Goal: Task Accomplishment & Management: Complete application form

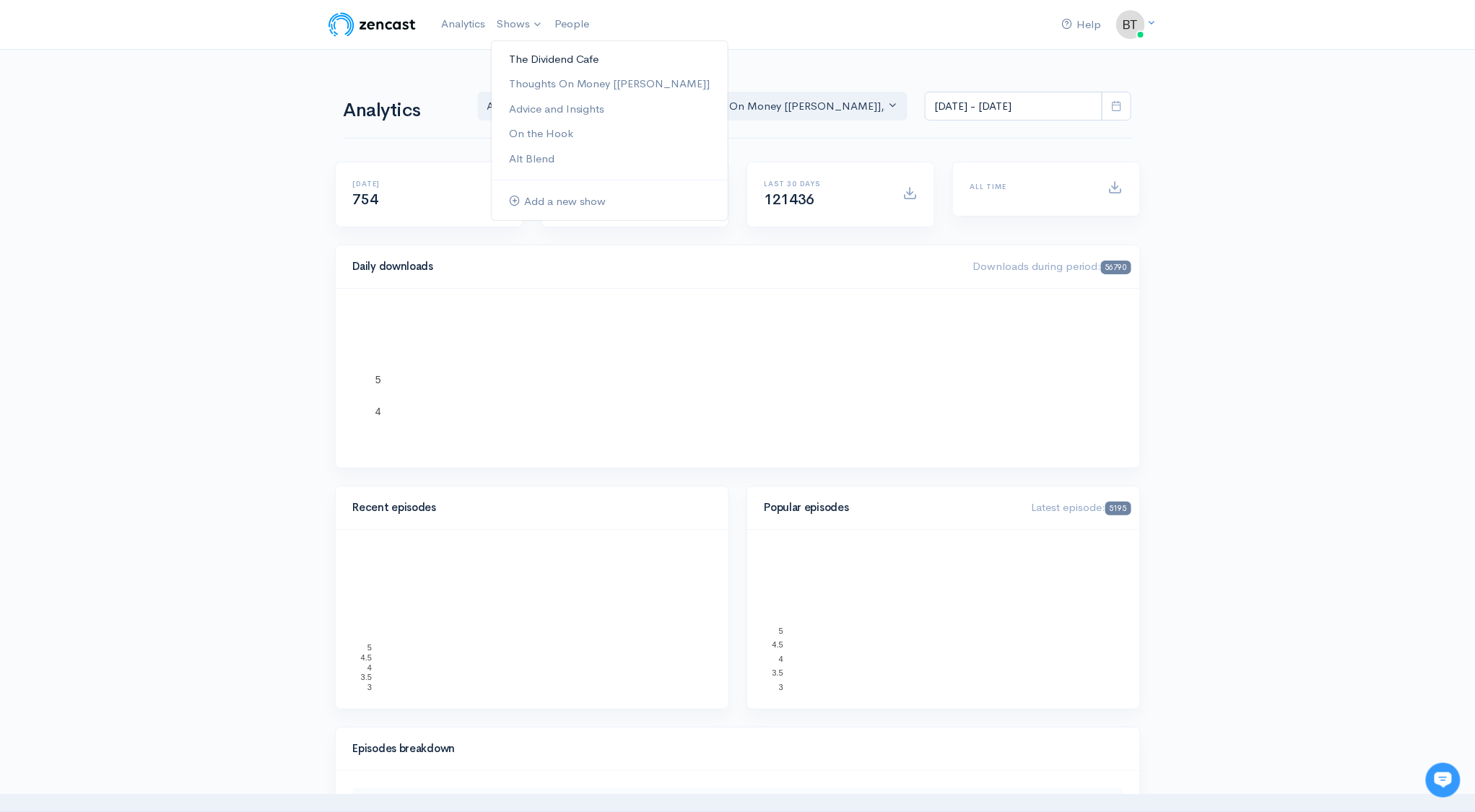
click at [521, 58] on link "The Dividend Cafe" at bounding box center [610, 59] width 236 height 25
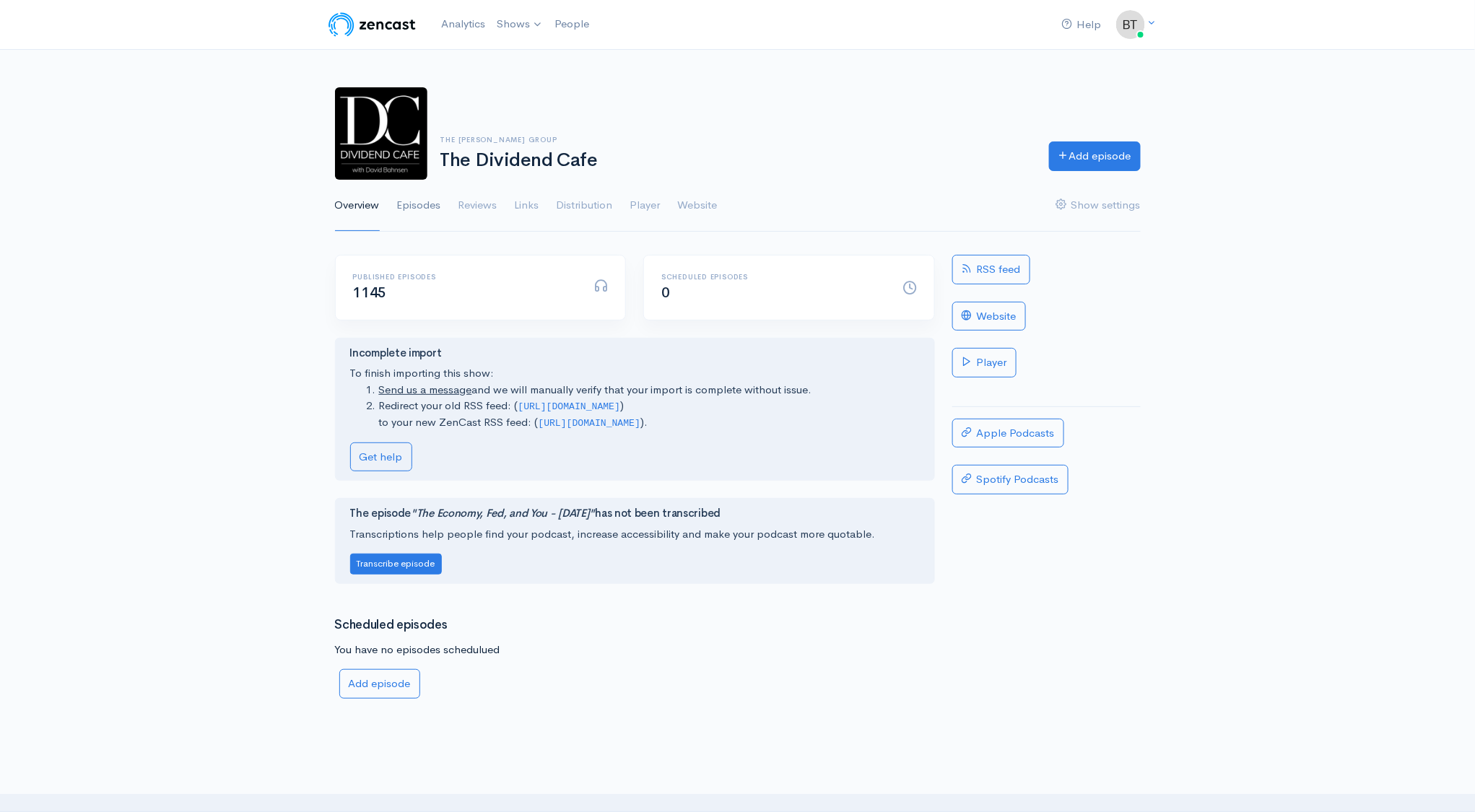
click at [429, 203] on link "Episodes" at bounding box center [419, 205] width 44 height 52
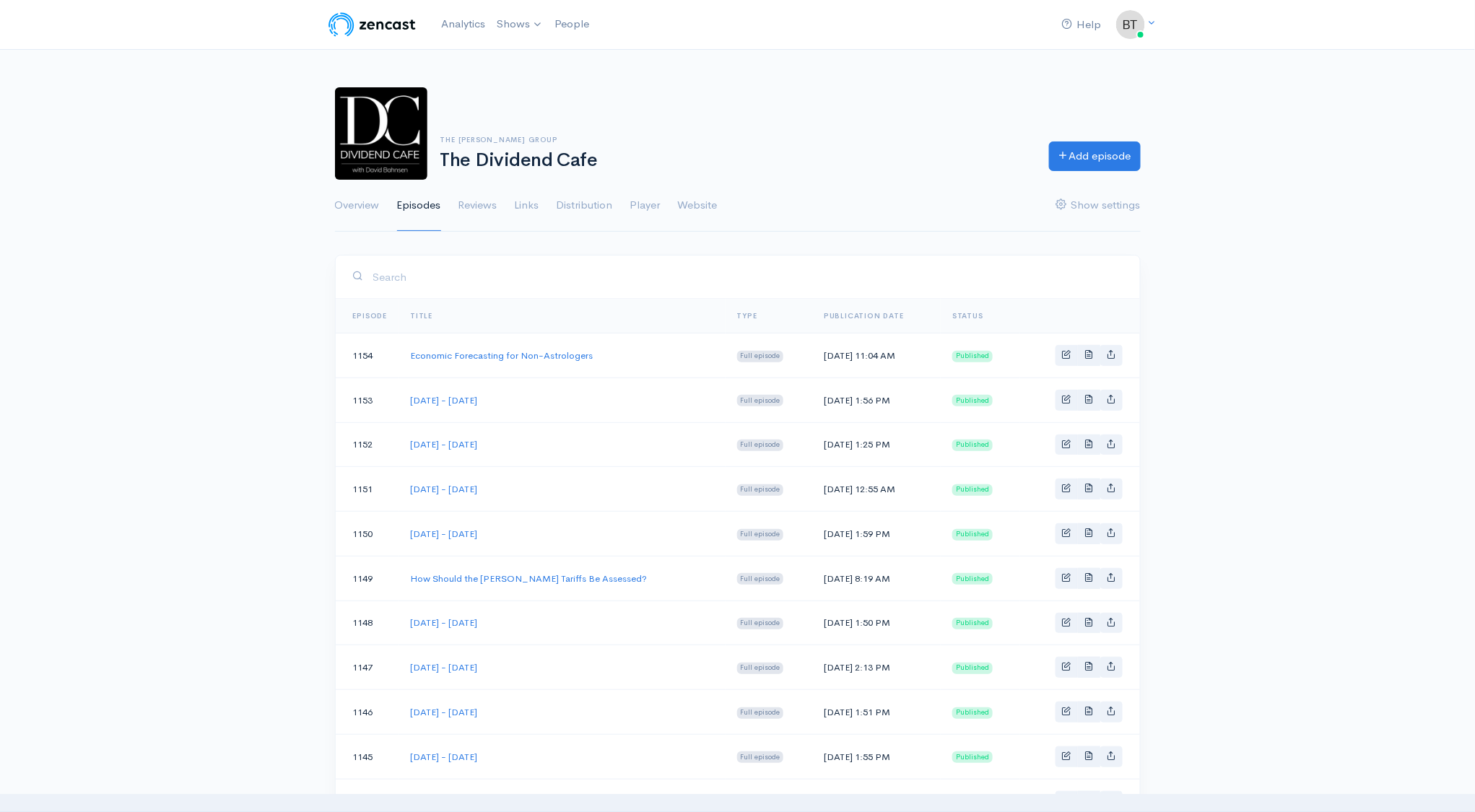
drag, startPoint x: 523, startPoint y: 530, endPoint x: 408, endPoint y: 536, distance: 115.2
click at [408, 536] on td "[DATE] - [DATE]" at bounding box center [562, 534] width 327 height 45
copy link "[DATE] - [DATE]"
click at [1113, 163] on link "Add episode" at bounding box center [1095, 154] width 92 height 29
select select "7"
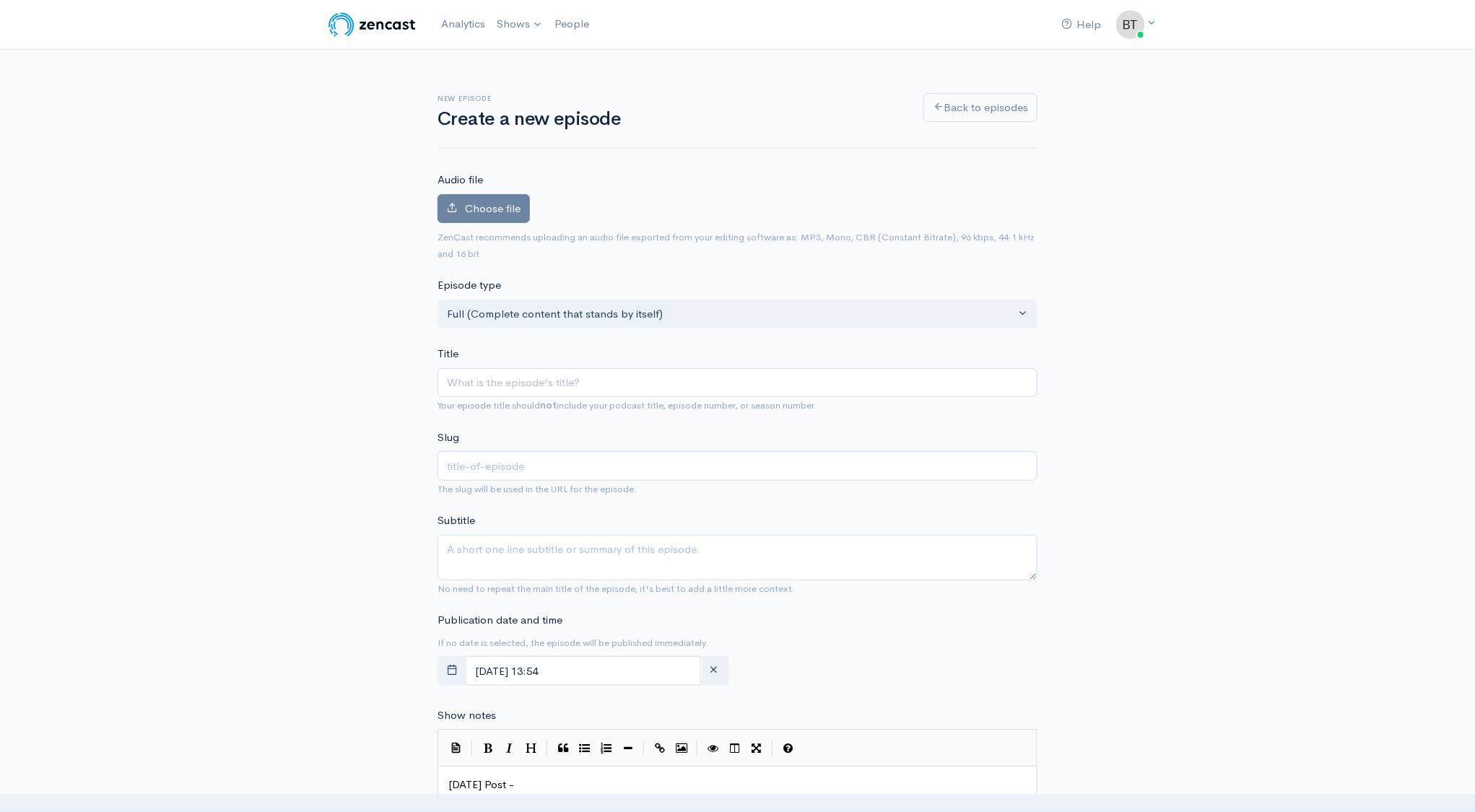
click at [486, 384] on input "Title" at bounding box center [738, 383] width 600 height 29
type input "[DATE] - [DATE]"
type input "monday-august-4-2025"
click at [537, 385] on input "[DATE] - [DATE]" at bounding box center [738, 383] width 600 height 29
type input "Monday - August 1, 2025"
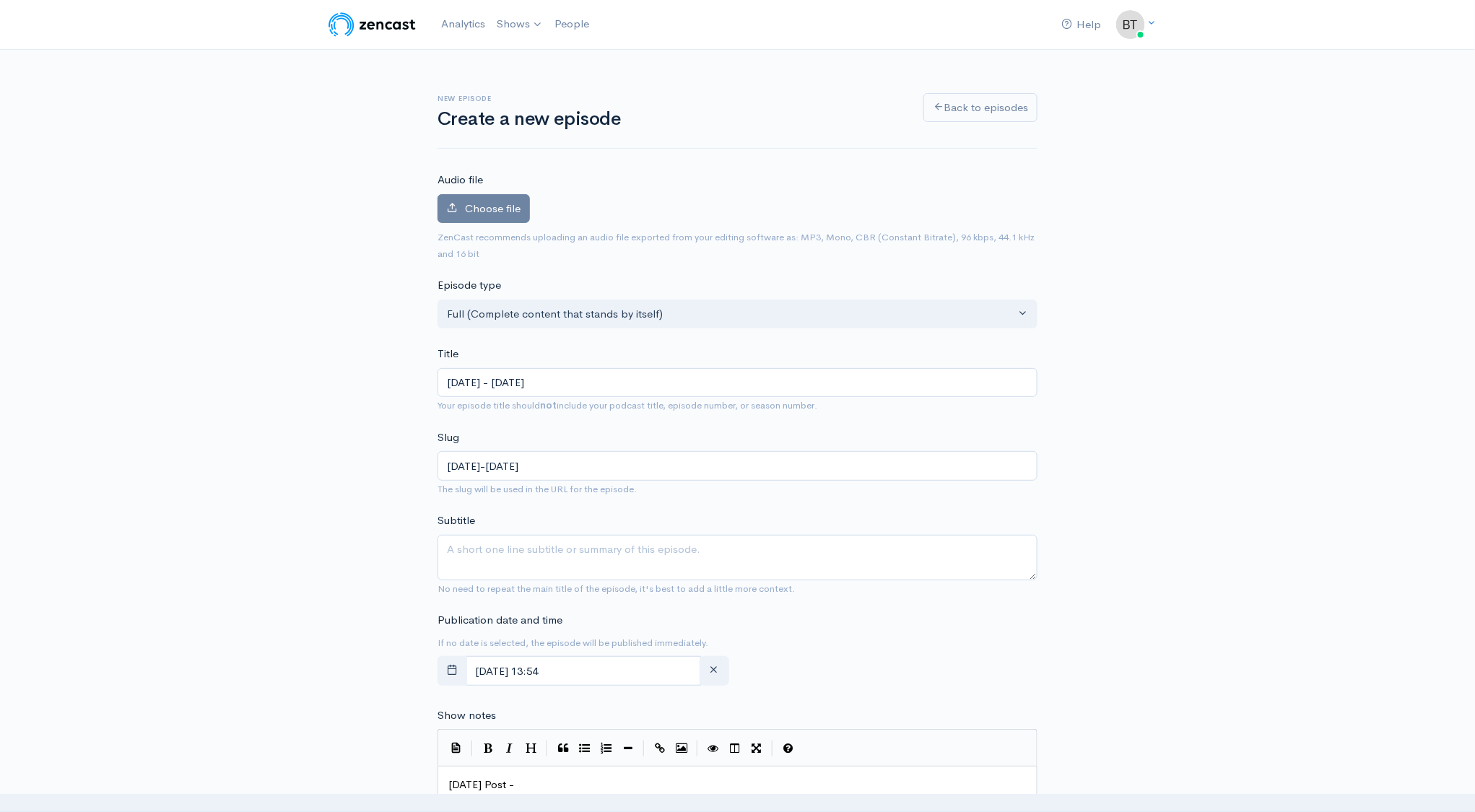
type input "monday-august-1-2025"
type input "[DATE] - [DATE]"
type input "[DATE]-[DATE]"
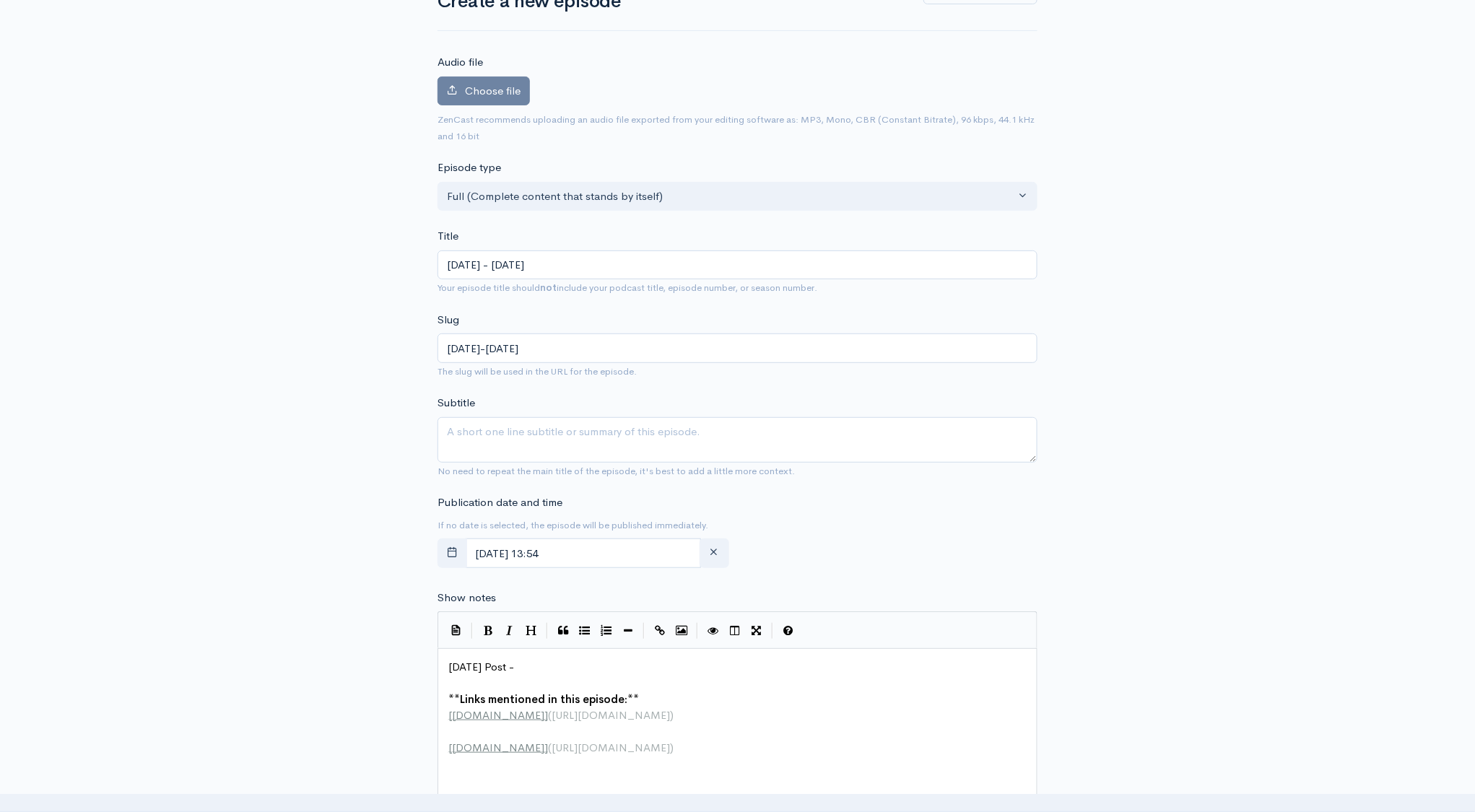
type input "[DATE] - [DATE]"
click at [627, 557] on input "[DATE] 13:54" at bounding box center [583, 553] width 235 height 29
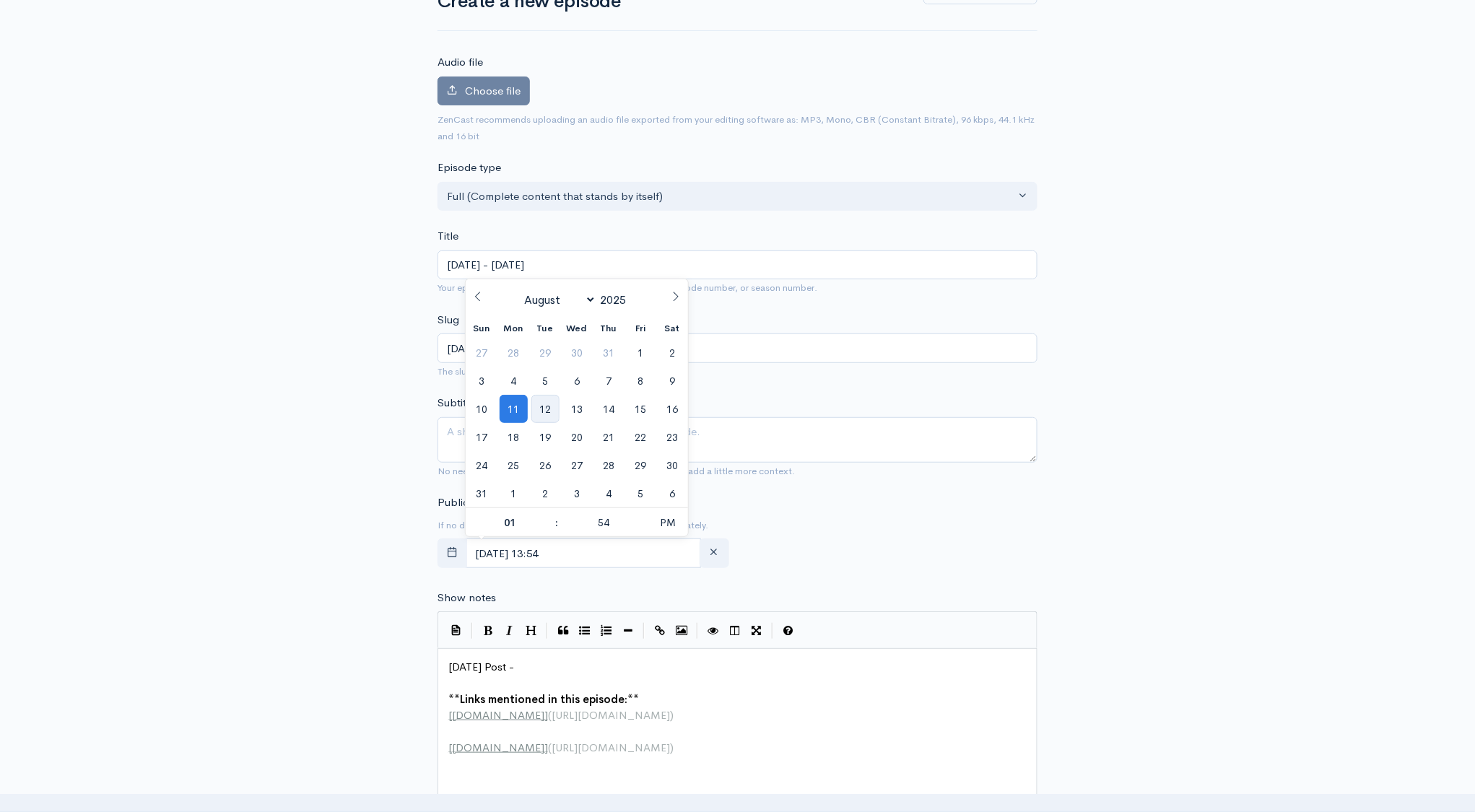
click at [545, 410] on span "12" at bounding box center [545, 409] width 28 height 28
type input "August, 12 2025 13:54"
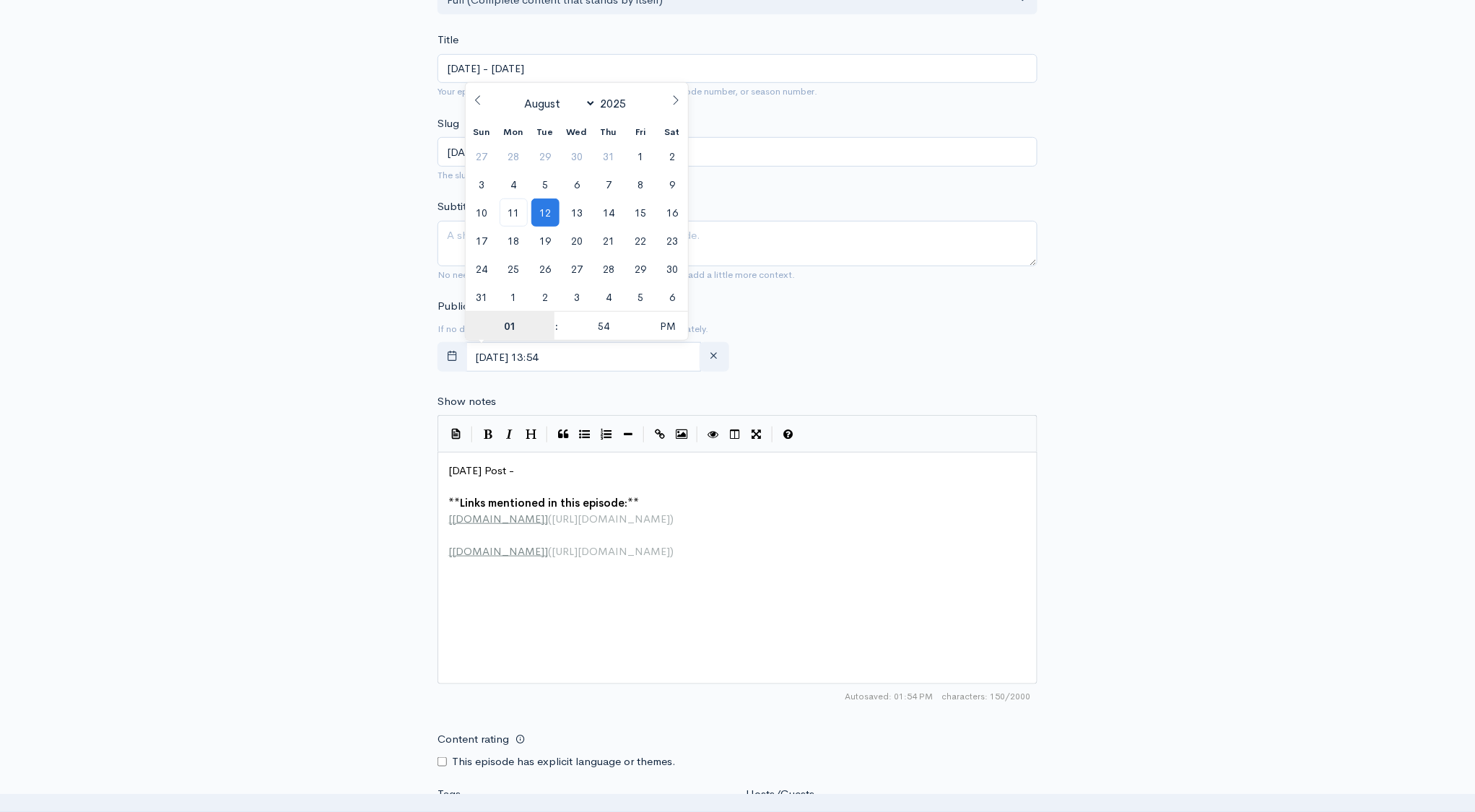
scroll to position [322, 0]
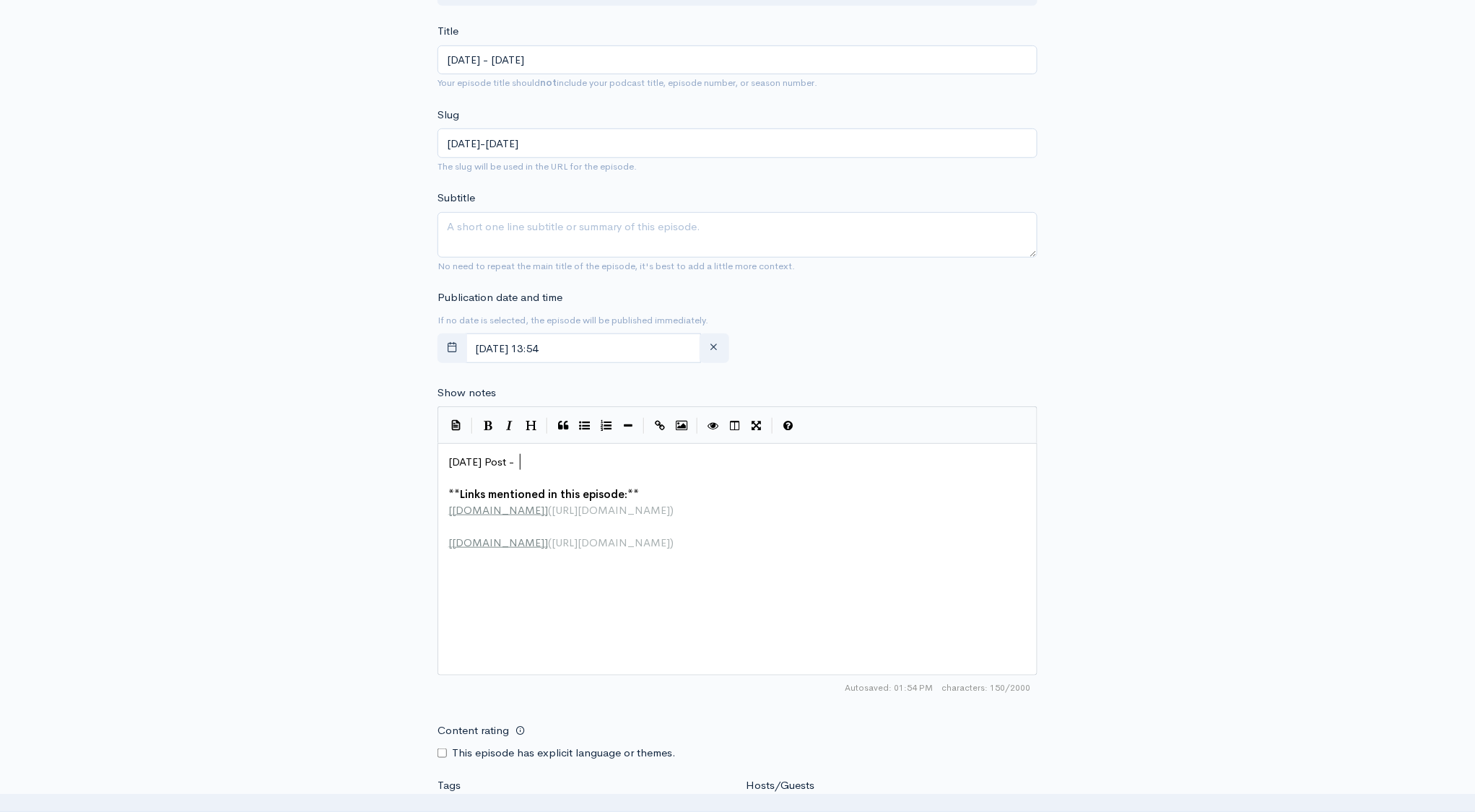
click at [537, 466] on pre "[DATE] Post -" at bounding box center [743, 462] width 595 height 17
click at [548, 461] on pre "[DATE] Post -" at bounding box center [743, 462] width 595 height 17
paste textarea
click at [1293, 427] on div "New episode Create a new episode Back to episodes Audio file Choose file 0 ZenC…" at bounding box center [738, 443] width 1475 height 1432
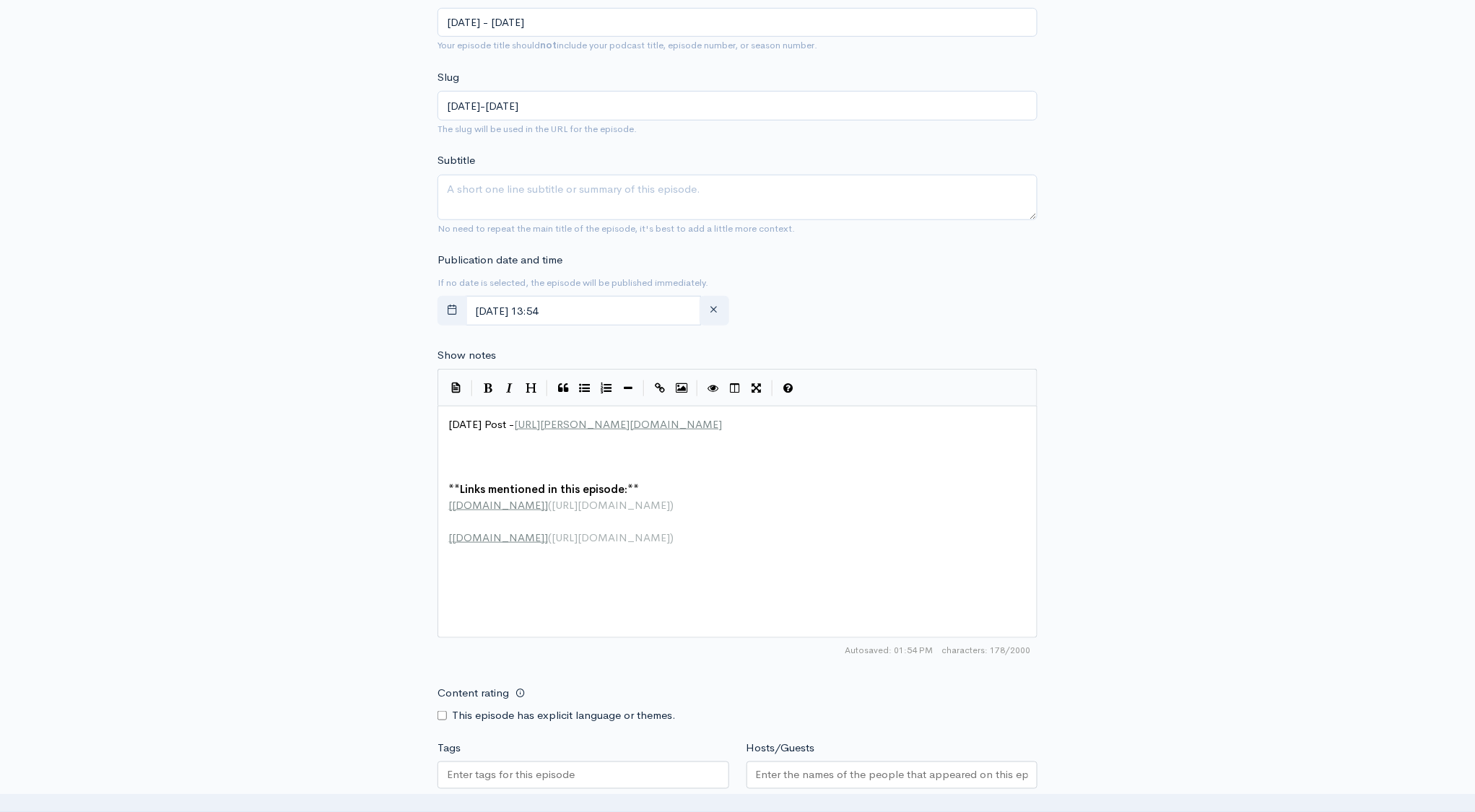
scroll to position [503, 0]
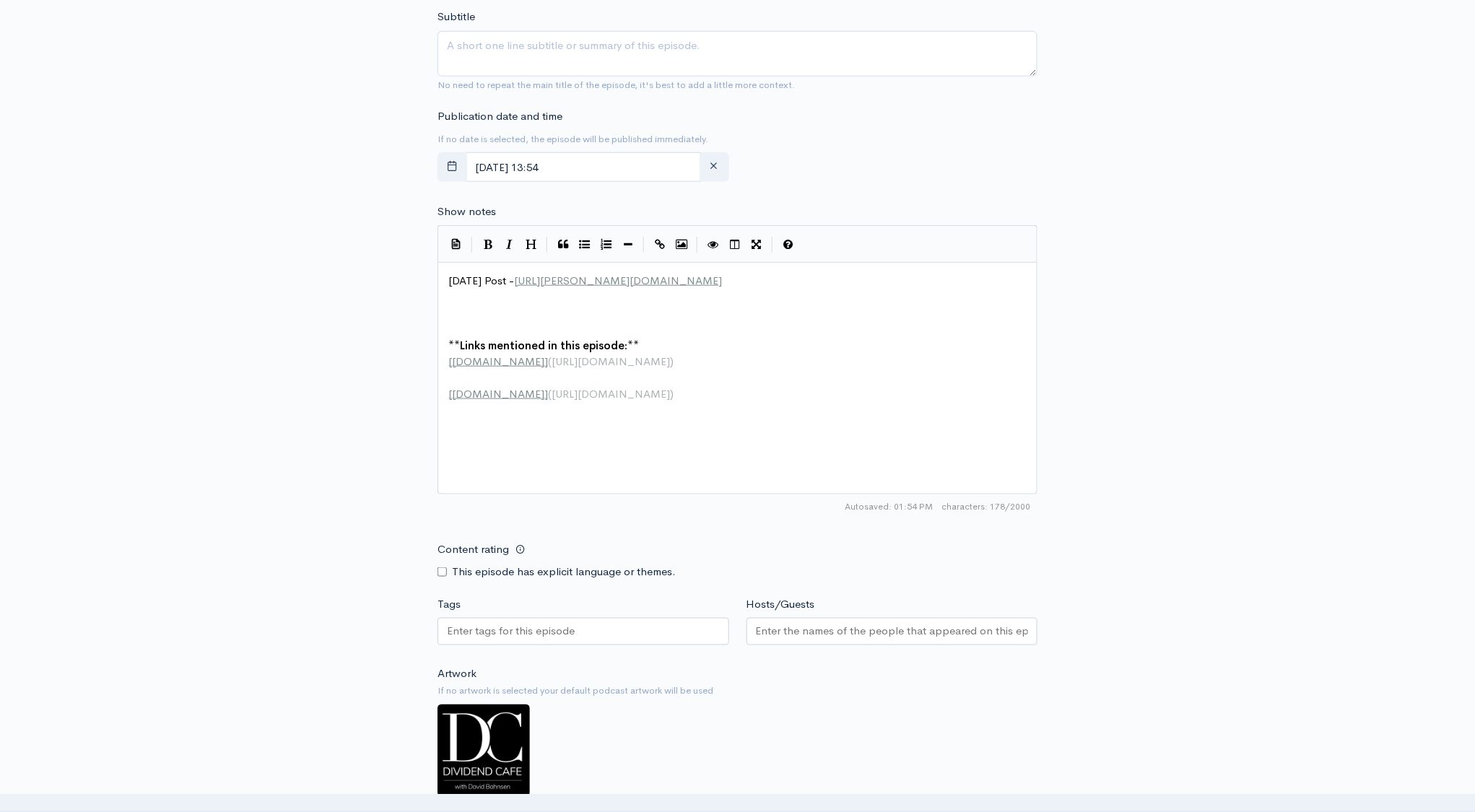
click at [836, 638] on input "Hosts/Guests" at bounding box center [892, 631] width 273 height 17
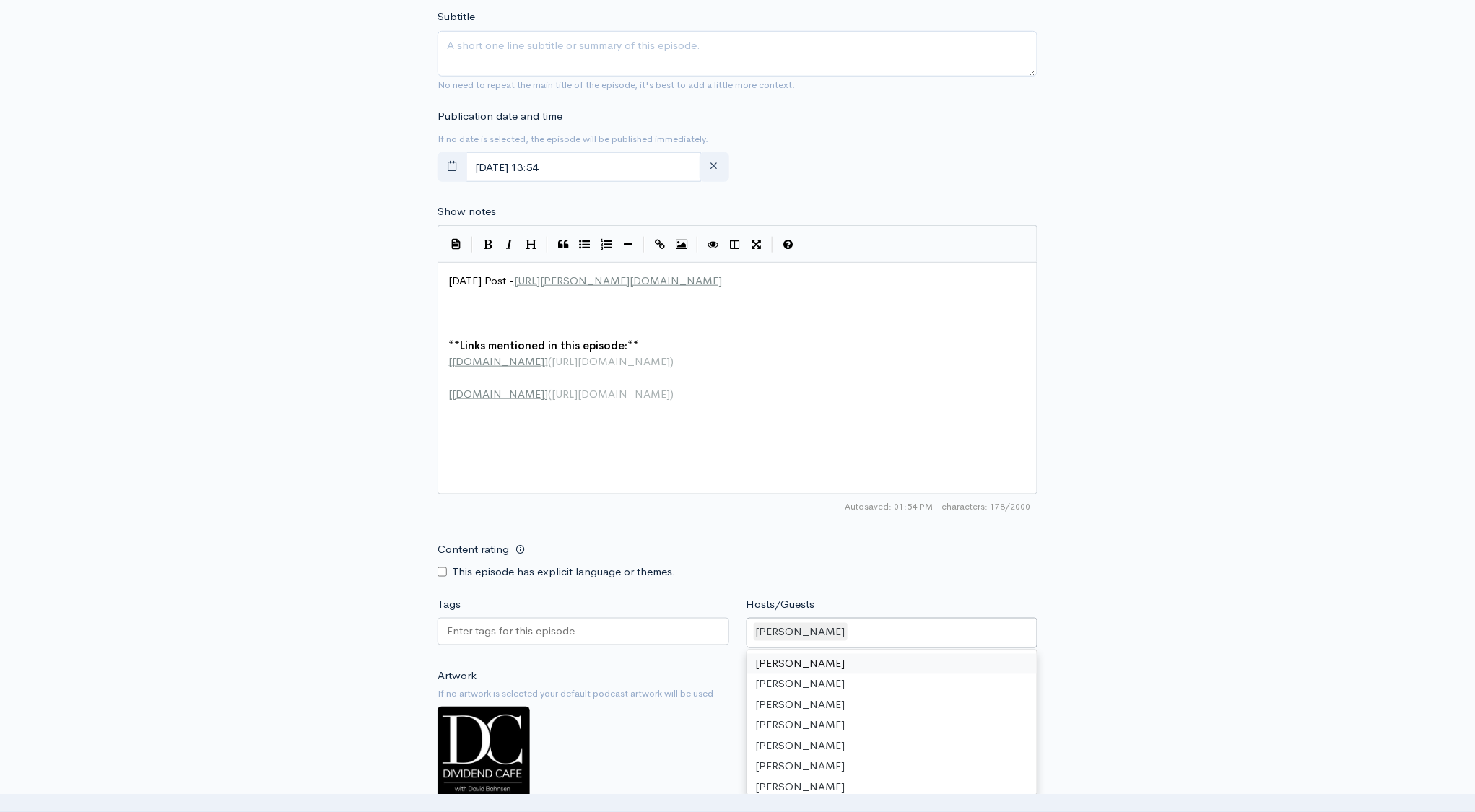
click at [1238, 252] on div "New episode Create a new episode Back to episodes Audio file Choose file 0 ZenC…" at bounding box center [738, 263] width 1475 height 1434
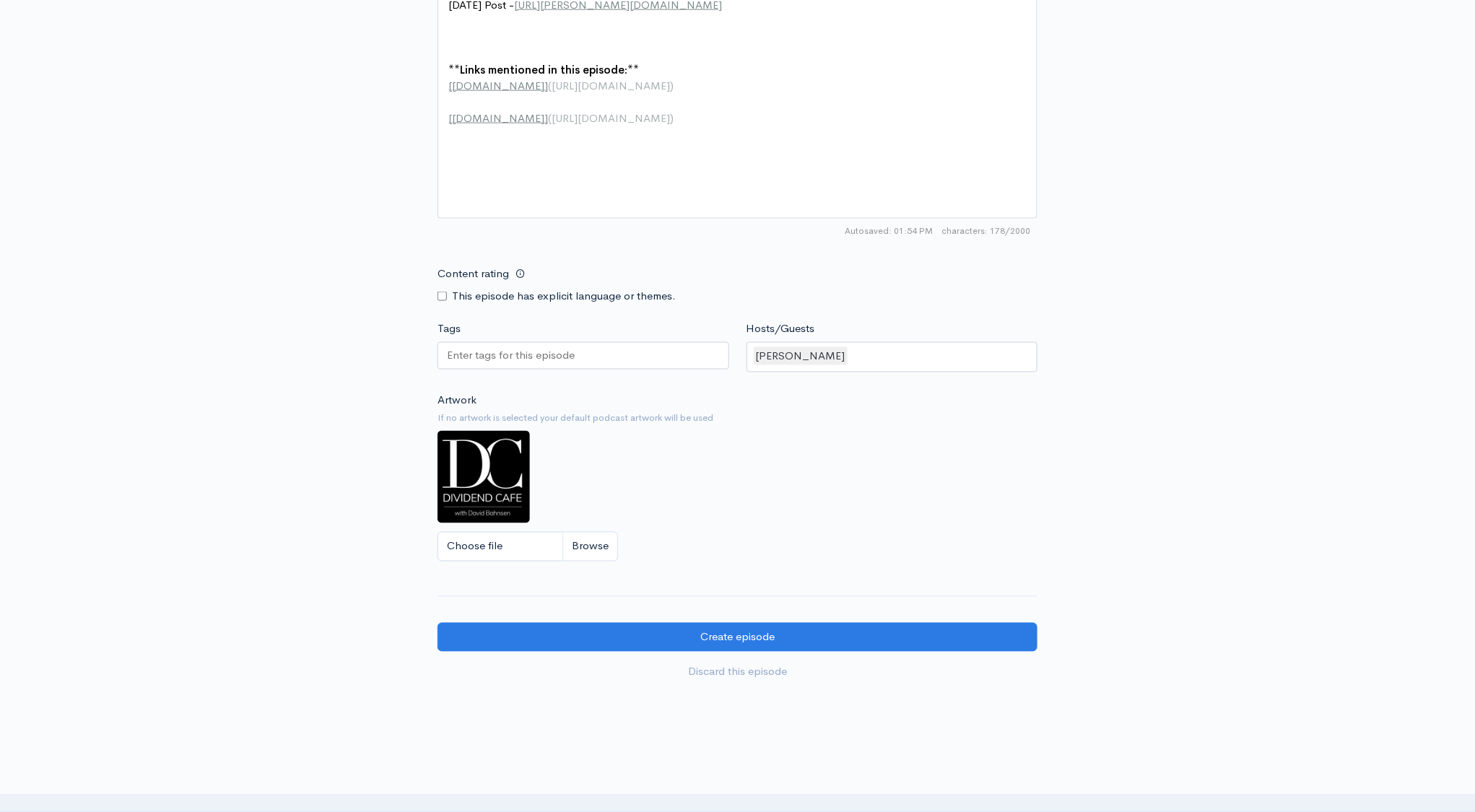
scroll to position [788, 0]
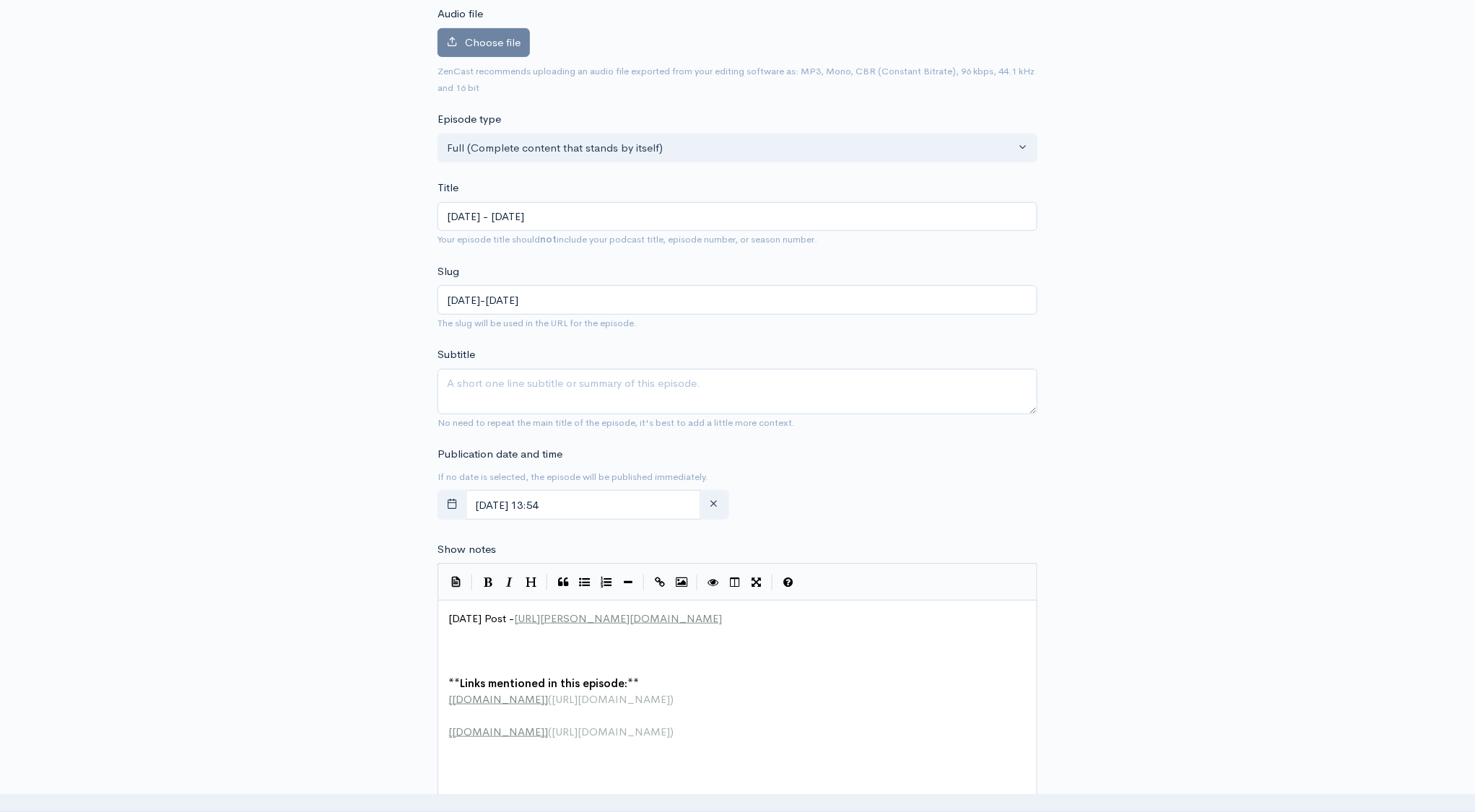
scroll to position [150, 0]
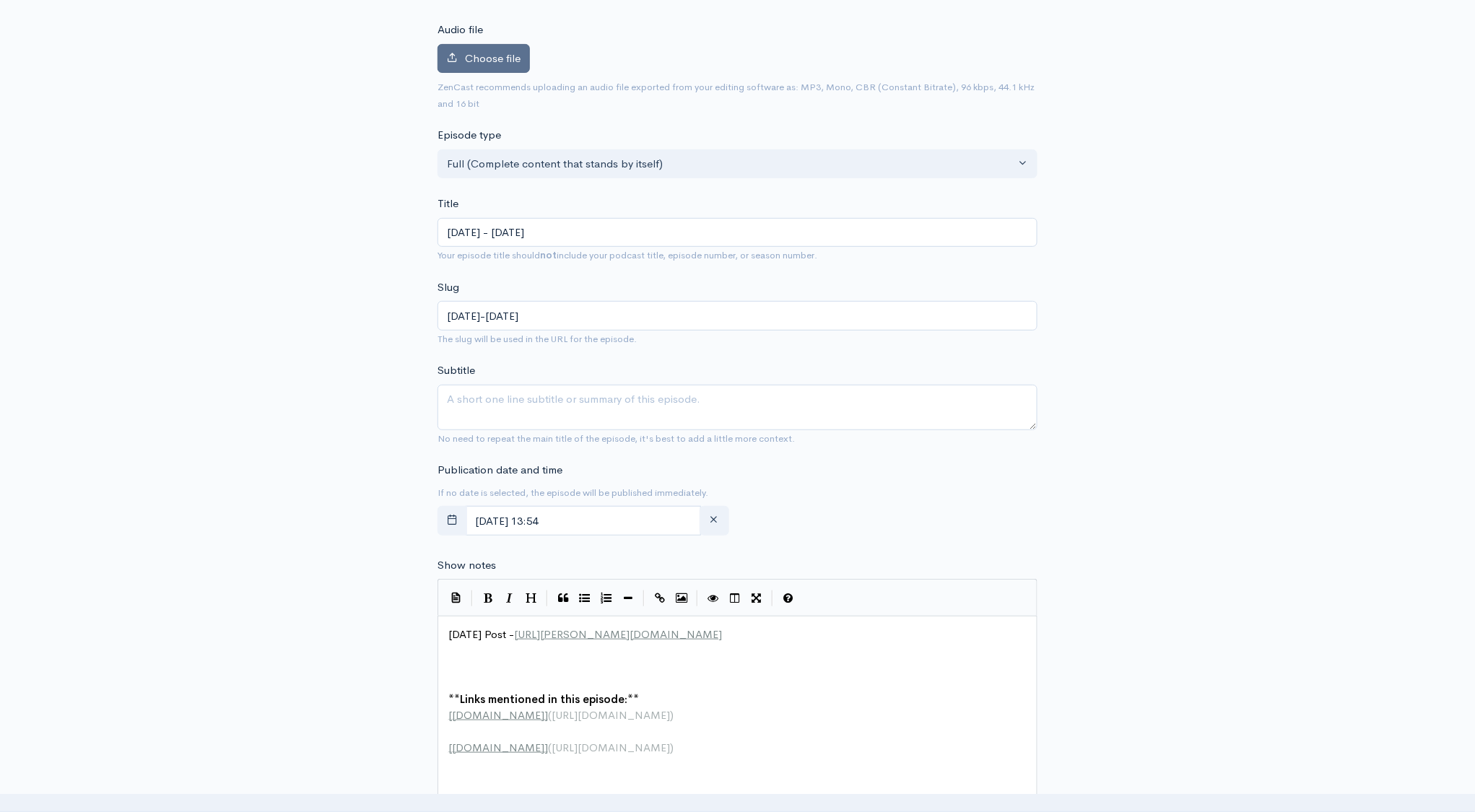
click at [473, 64] on span "Choose file" at bounding box center [493, 58] width 56 height 14
click at [0, 0] on input "Choose file" at bounding box center [0, 0] width 0 height 0
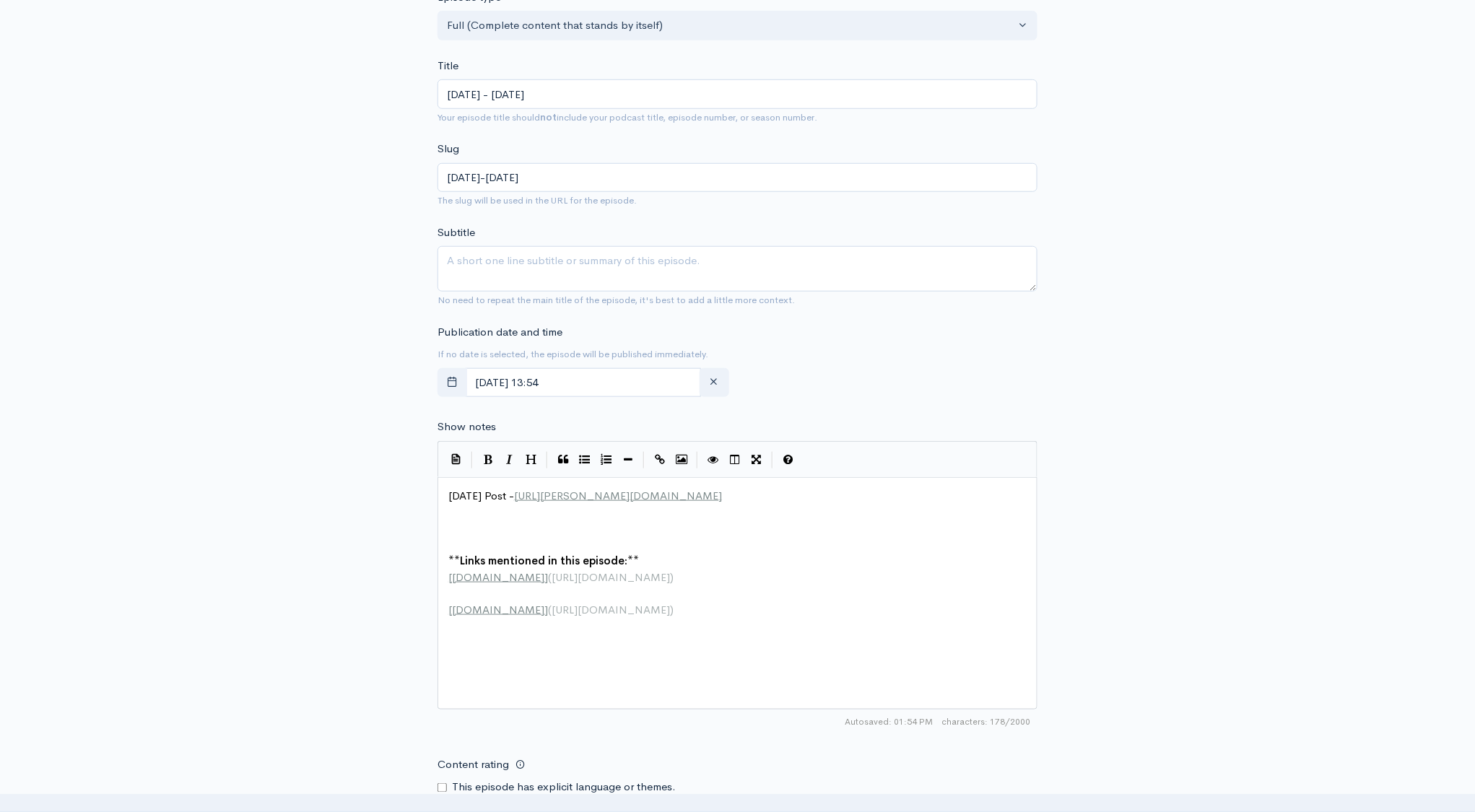
scroll to position [387, 0]
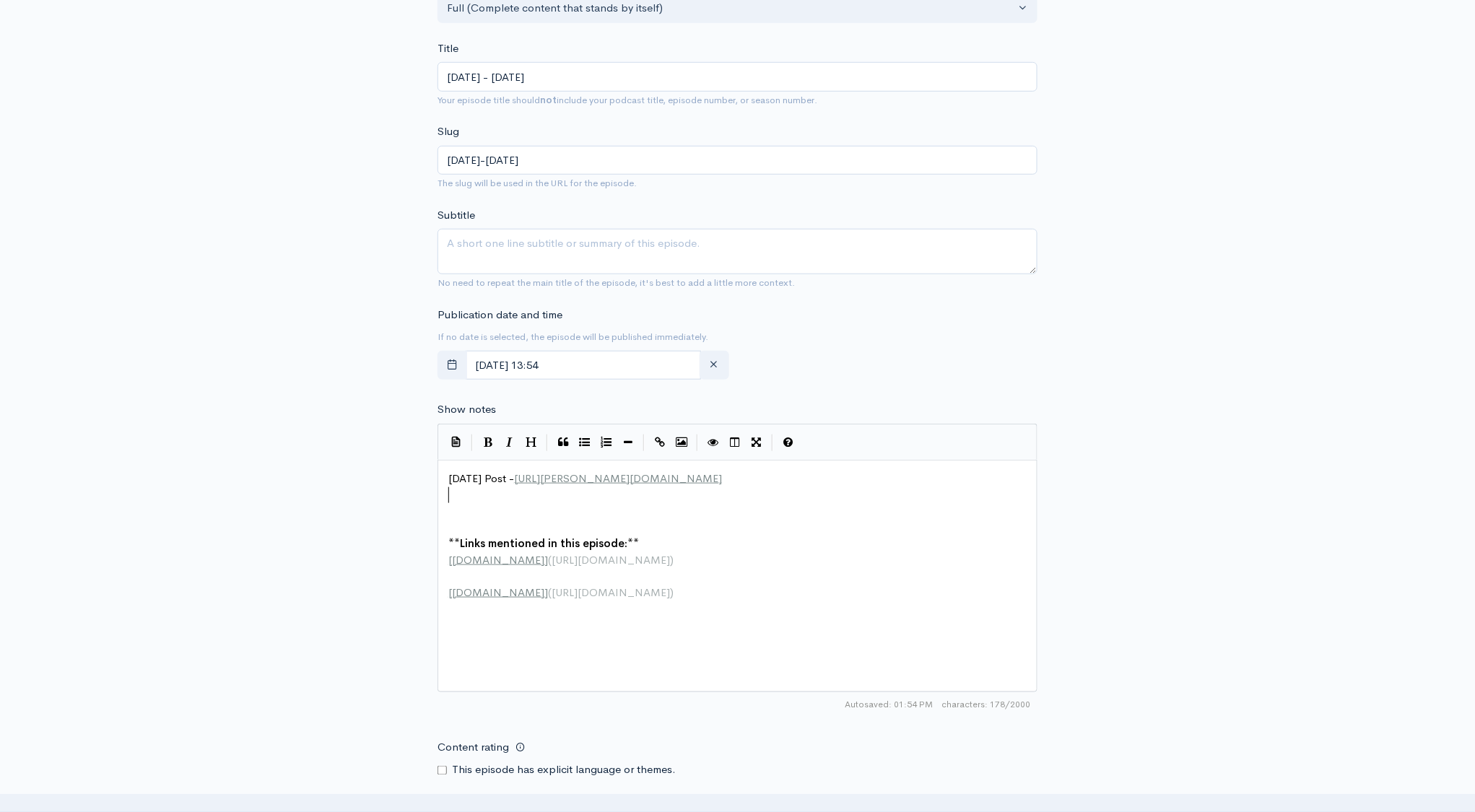
click at [455, 501] on div "Today's Post - https://bahnsen.co/4lkaas5 ​ ​ ​ ** Links mentioned in this epis…" at bounding box center [743, 535] width 595 height 130
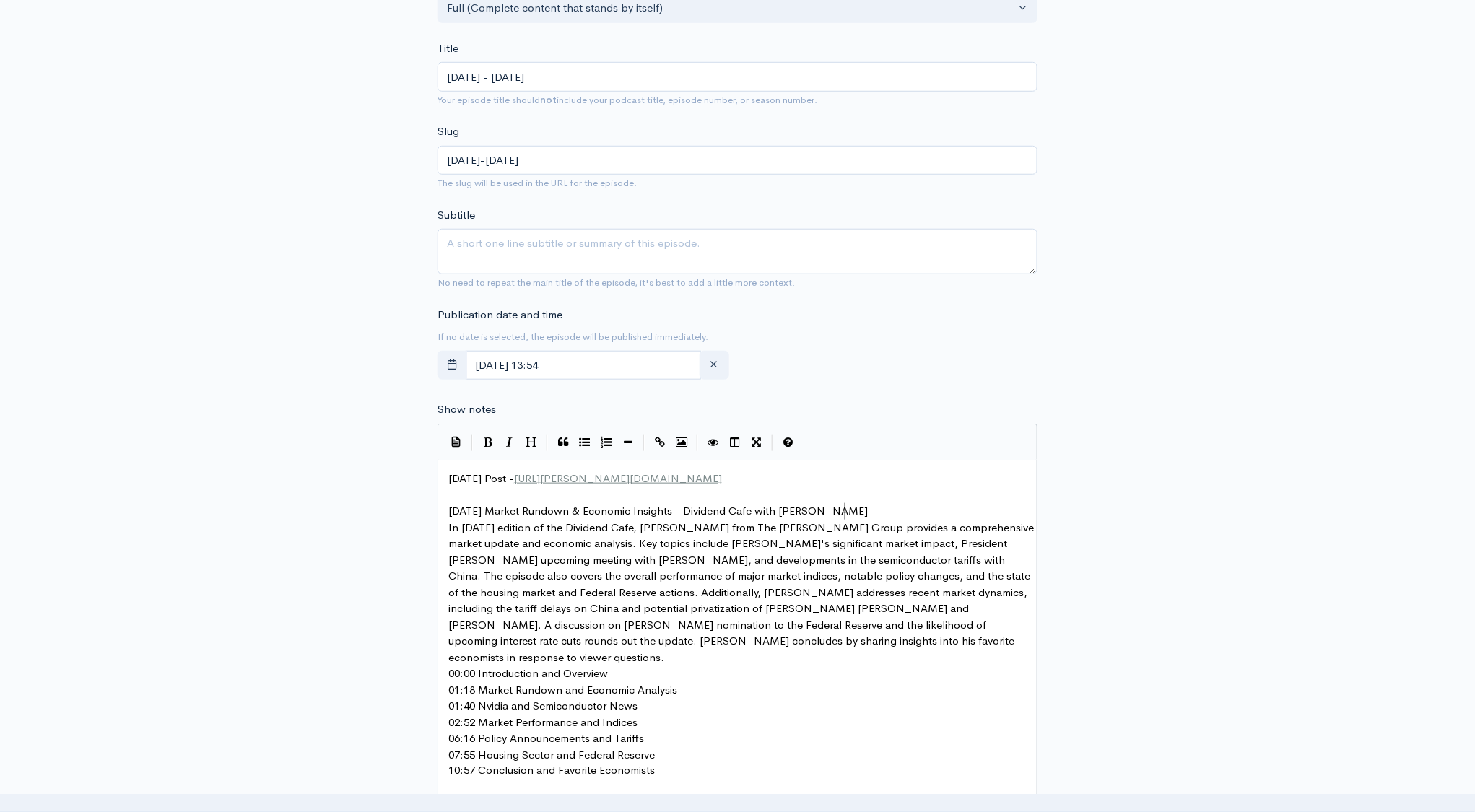
click at [868, 508] on pre "Monday Market Rundown & Economic Insights - Dividend Cafe with David Boson" at bounding box center [743, 511] width 595 height 17
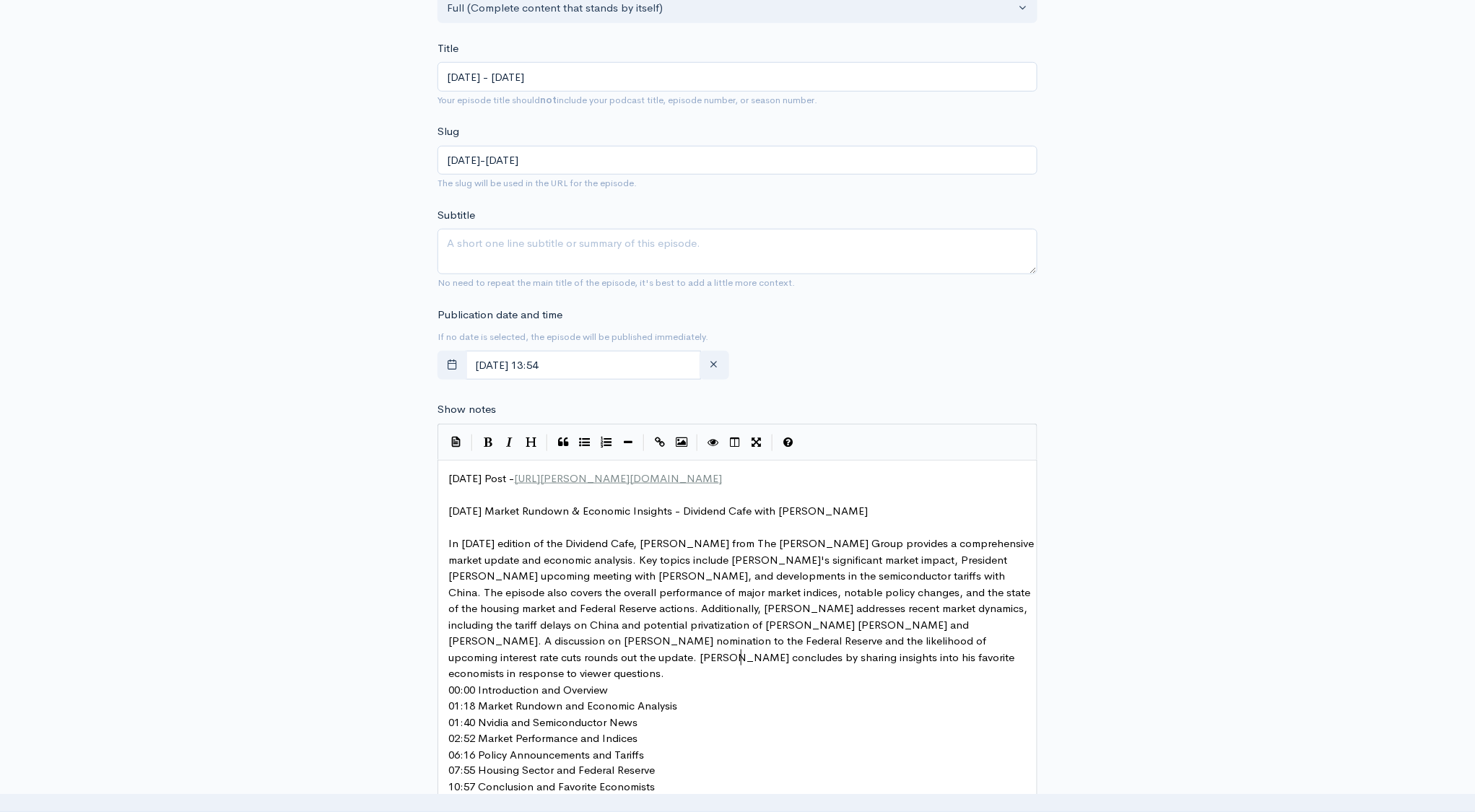
click at [746, 659] on pre "In this Monday edition of the Dividend Cafe, David Boson from The Bahnsen Group…" at bounding box center [743, 609] width 595 height 147
type textarea "Bahnsen"
drag, startPoint x: 814, startPoint y: 546, endPoint x: 775, endPoint y: 550, distance: 39.2
type textarea "Boson"
drag, startPoint x: 816, startPoint y: 510, endPoint x: 850, endPoint y: 510, distance: 34.0
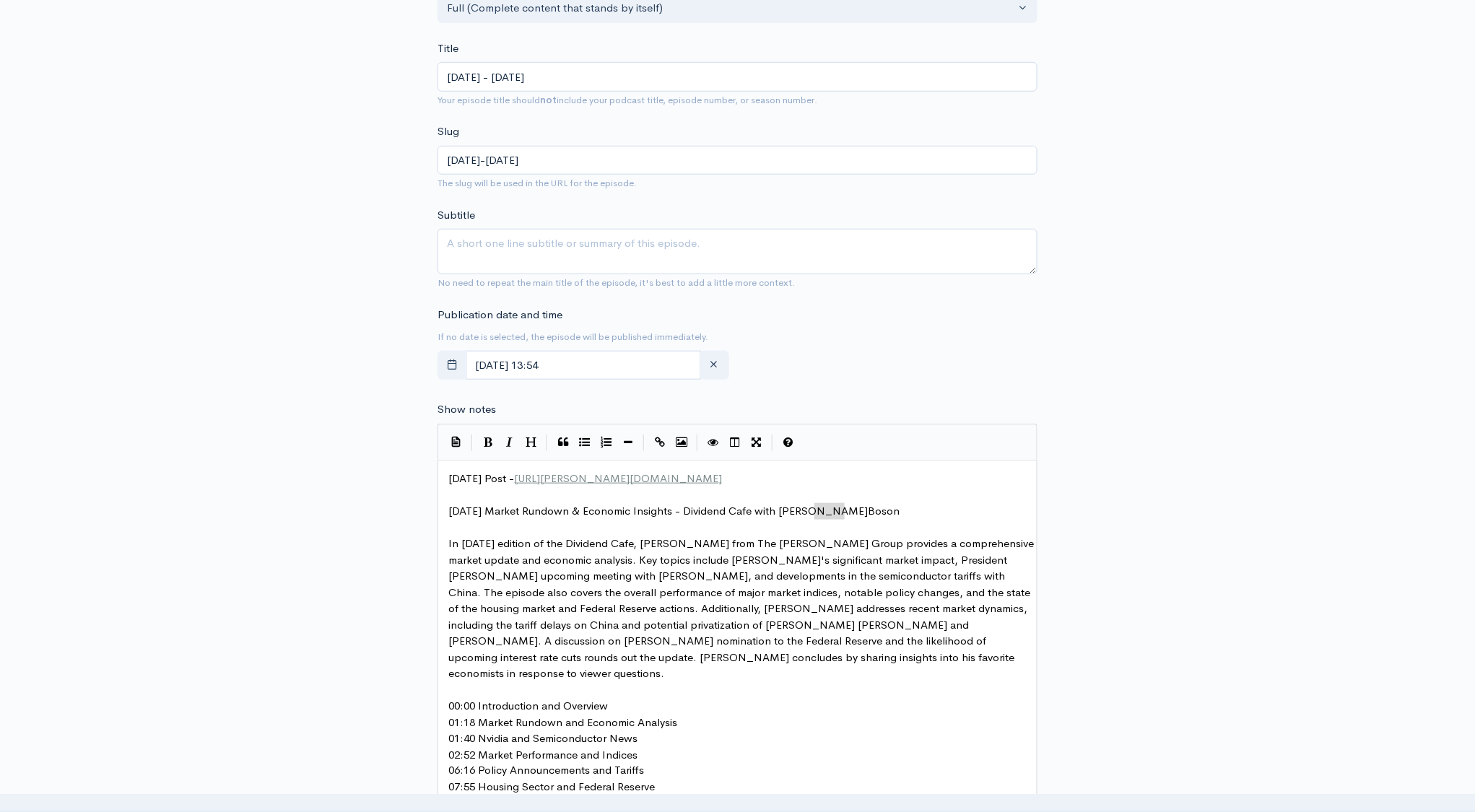
paste textarea
type textarea "Boson"
drag, startPoint x: 724, startPoint y: 545, endPoint x: 699, endPoint y: 547, distance: 25.1
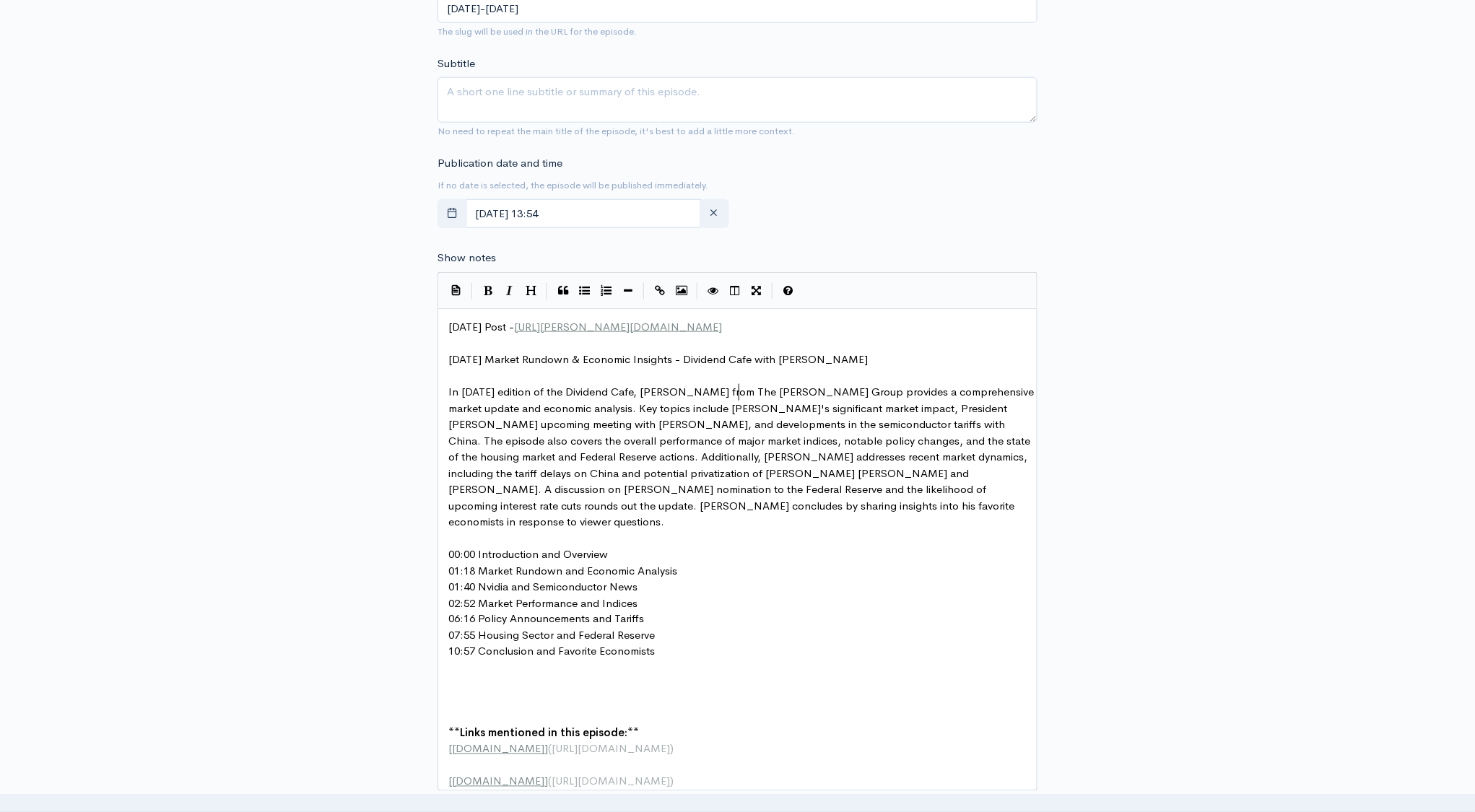
click at [619, 547] on pre "00:00 Introduction and Overview" at bounding box center [743, 555] width 595 height 17
click at [686, 579] on pre "01:18 Market Rundown and Economic Analysis" at bounding box center [743, 587] width 595 height 17
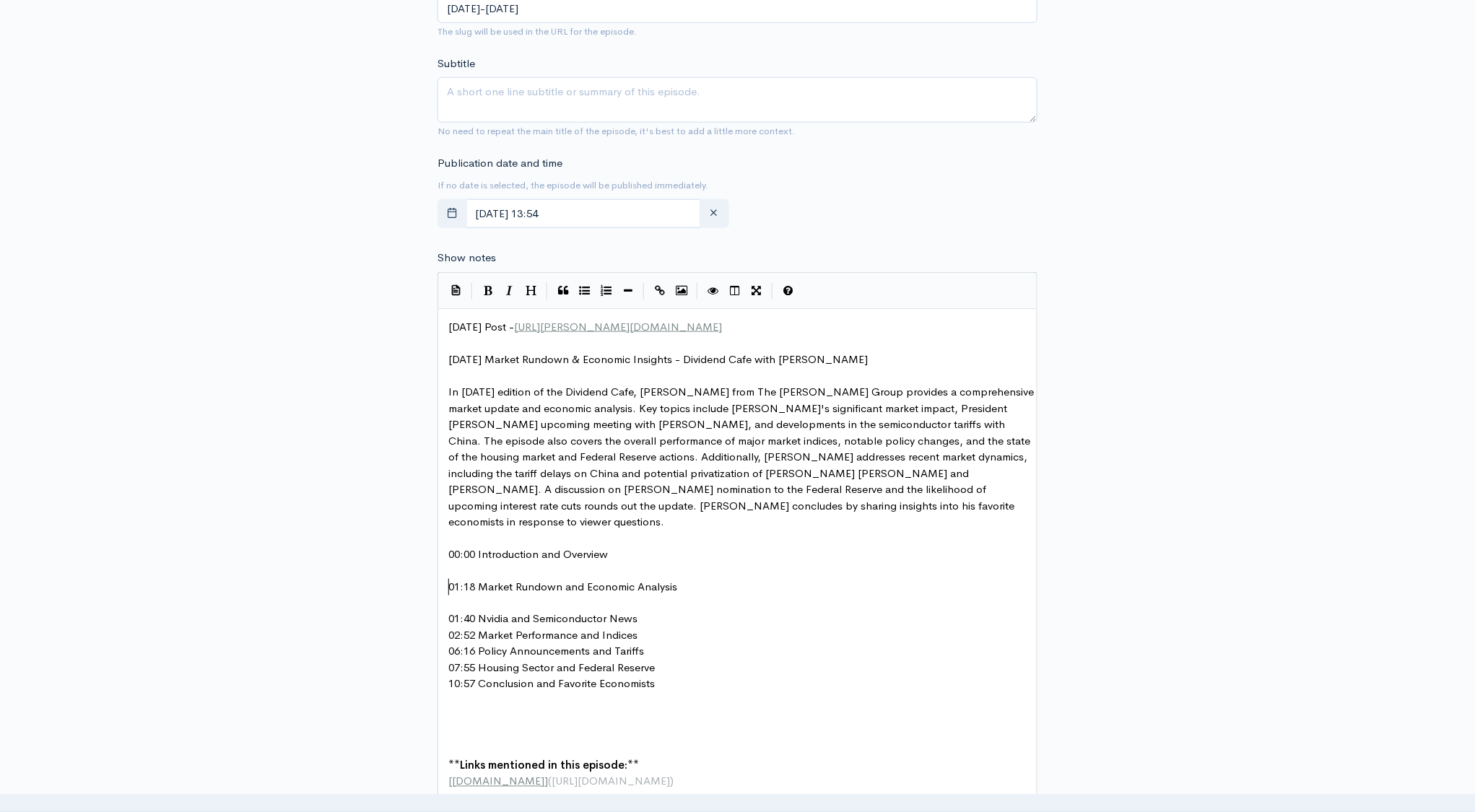
click at [655, 611] on pre "01:40 Nvidia and Semiconductor News" at bounding box center [743, 619] width 595 height 17
click at [653, 644] on pre "02:52 Market Performance and Indices" at bounding box center [743, 652] width 595 height 17
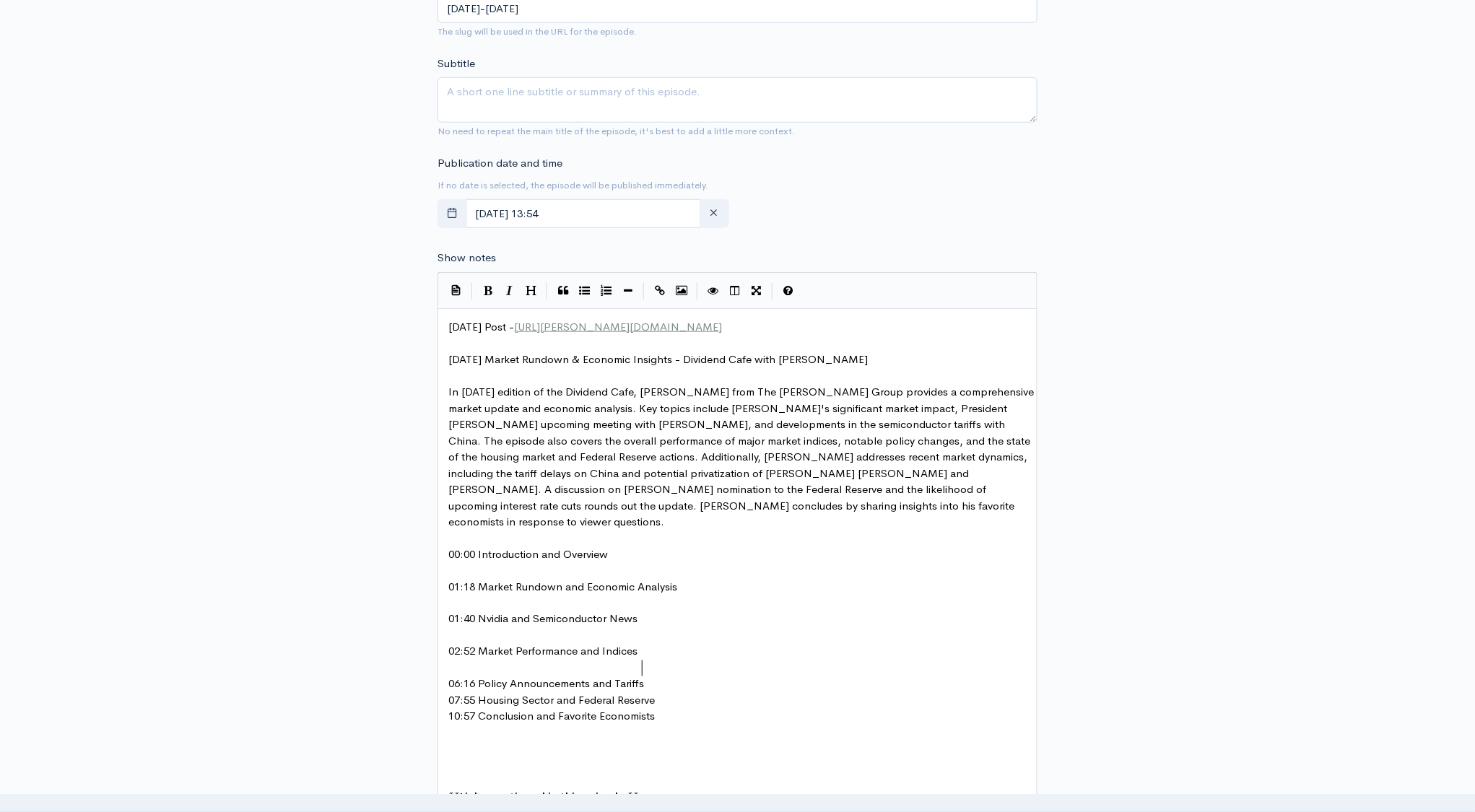
click at [650, 676] on pre "06:16 Policy Announcements and Tariffs" at bounding box center [743, 684] width 595 height 17
click at [673, 709] on pre "07:55 Housing Sector and Federal Reserve" at bounding box center [743, 717] width 595 height 17
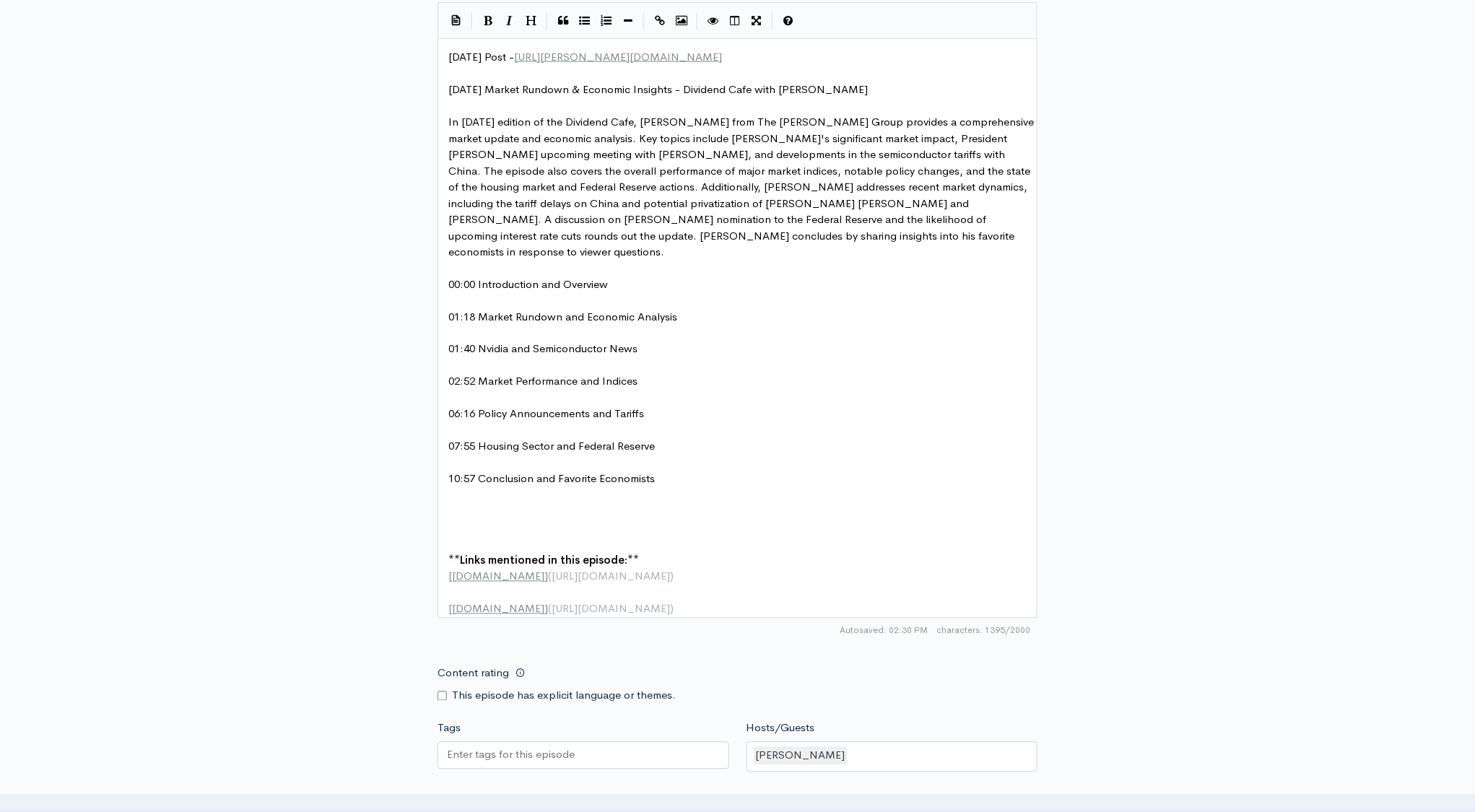
scroll to position [884, 0]
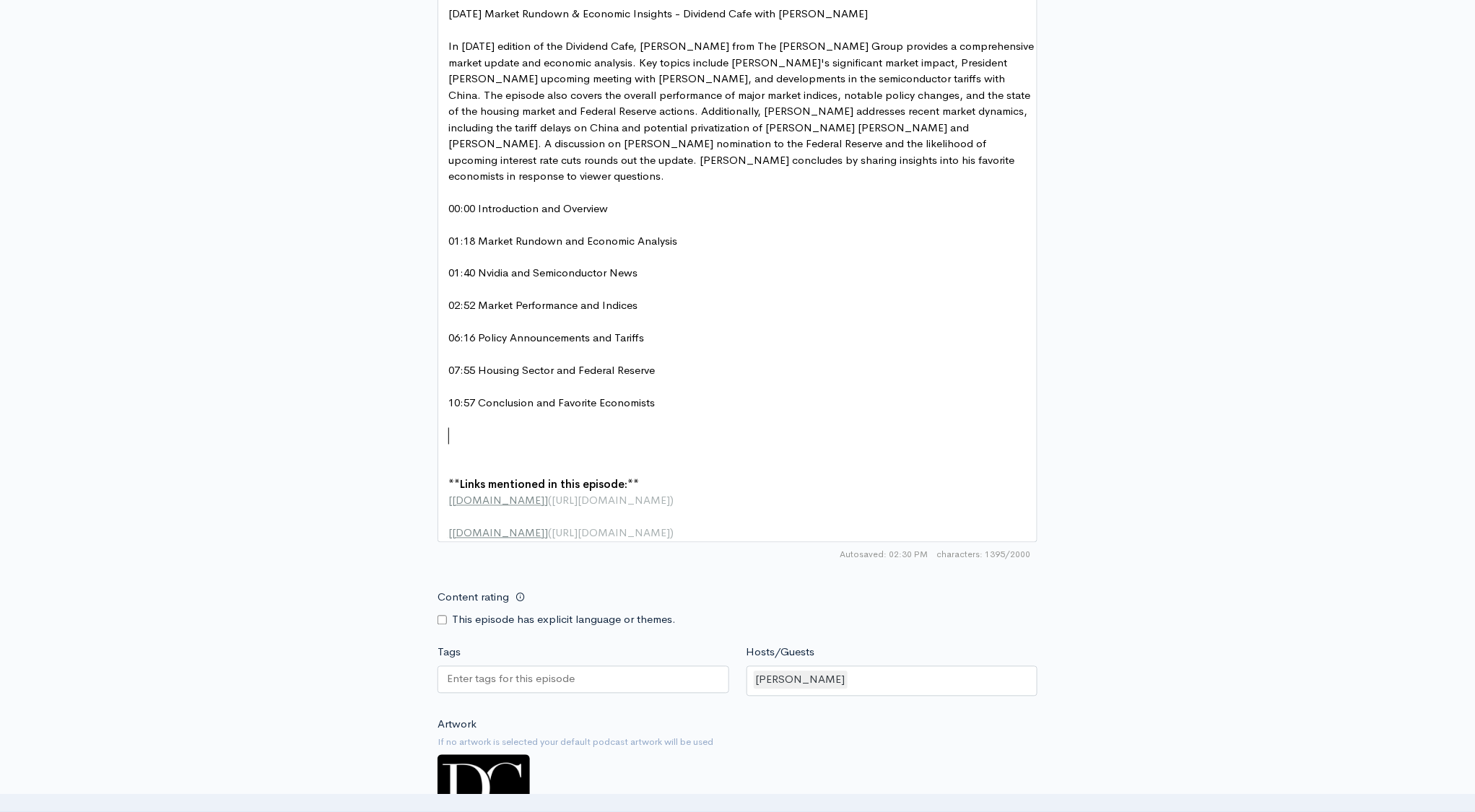
click at [485, 445] on pre "​" at bounding box center [743, 453] width 595 height 17
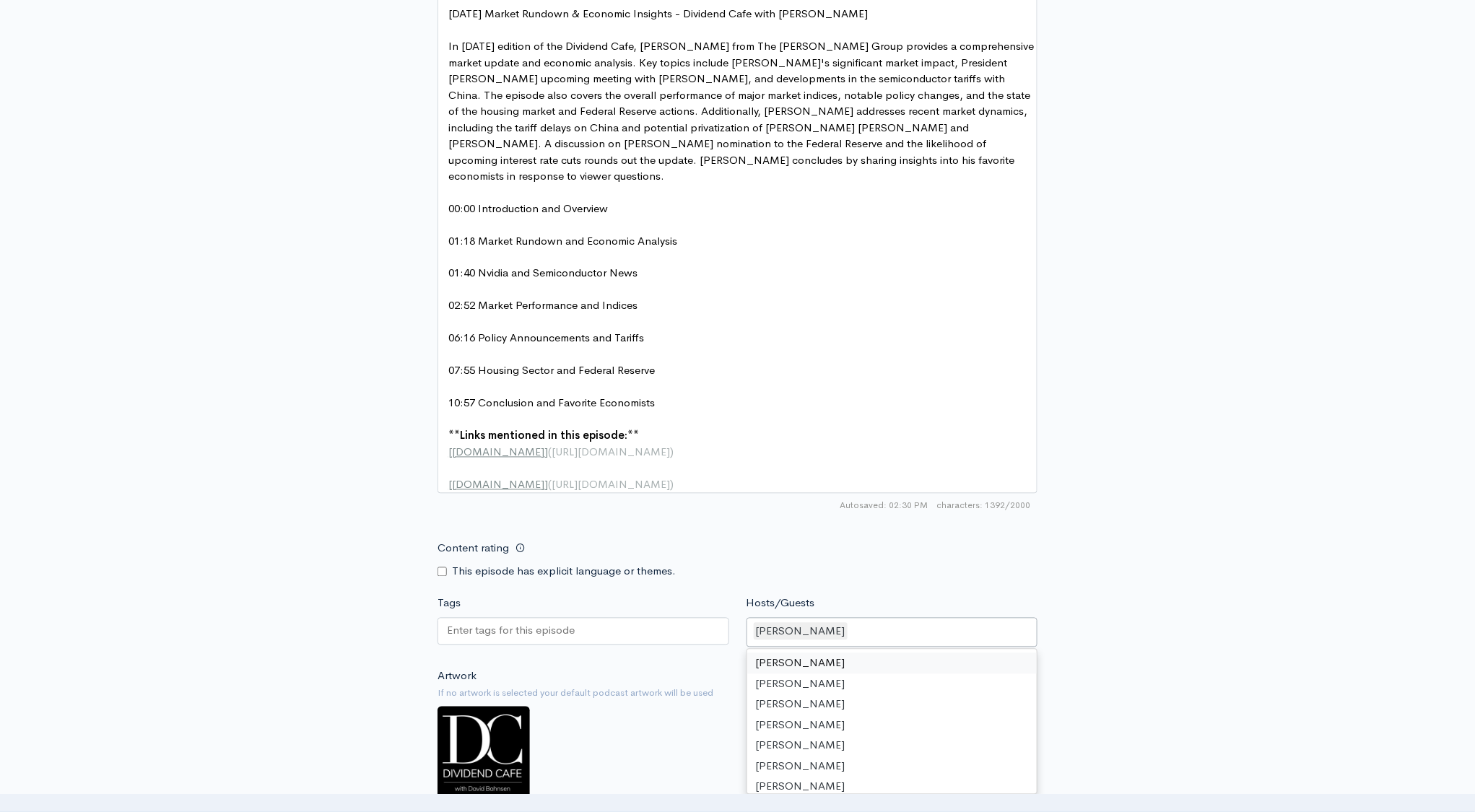
click at [859, 623] on div "[PERSON_NAME]" at bounding box center [892, 632] width 292 height 30
click at [1254, 506] on div "New episode Create a new episode Back to episodes Audio file Choose file DC Div…" at bounding box center [738, 73] width 1475 height 1815
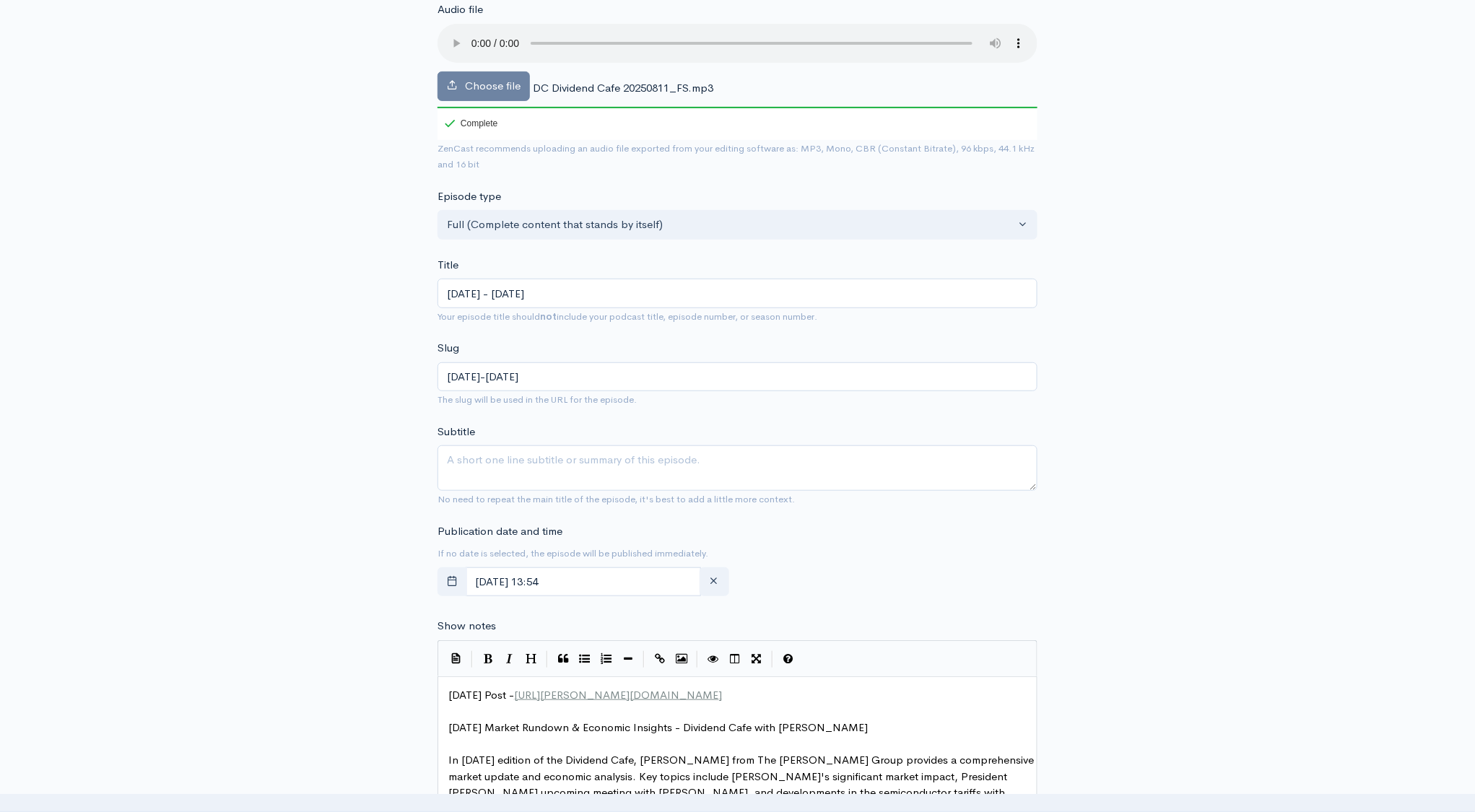
scroll to position [197, 0]
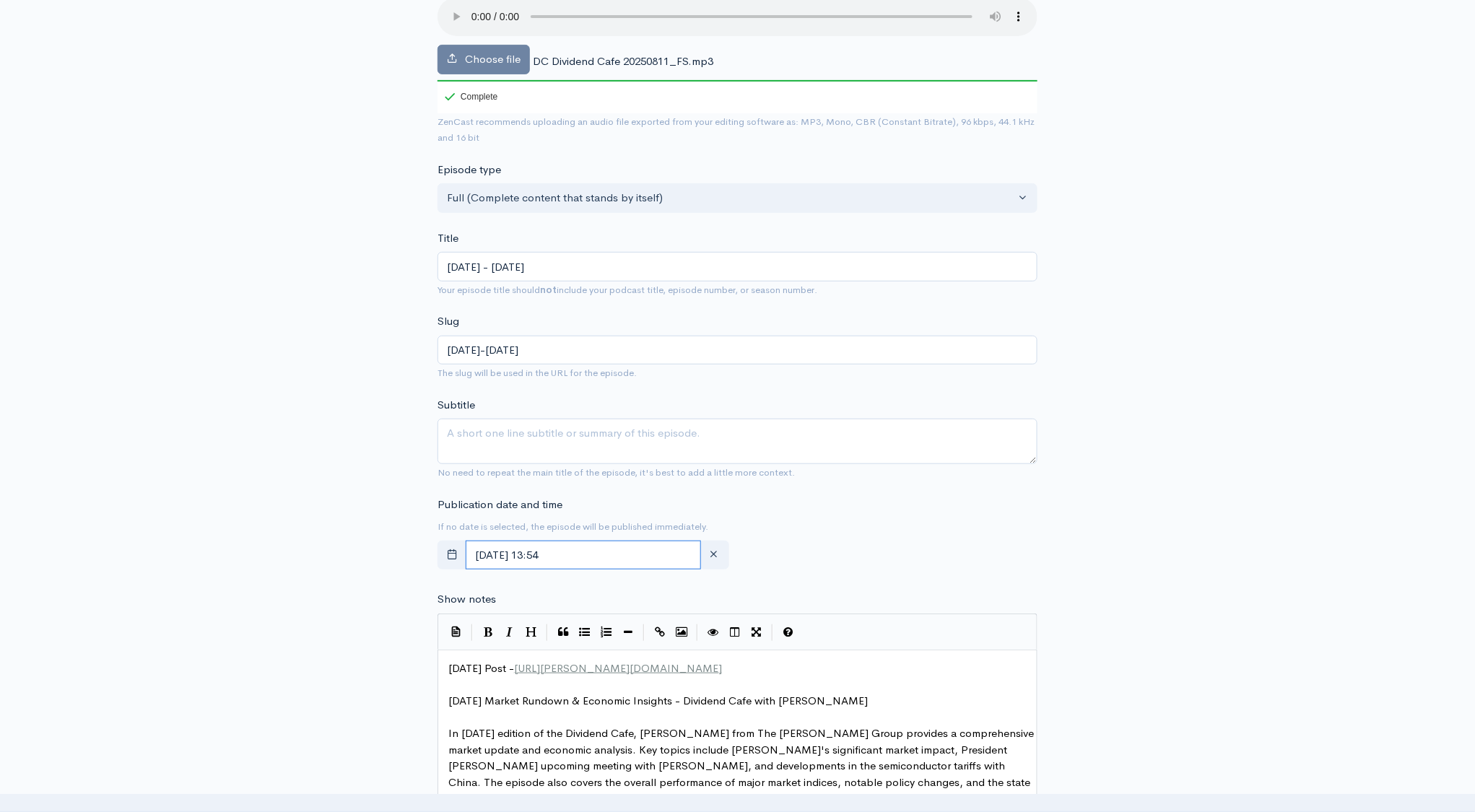
click at [628, 556] on input "August, 12 2025 13:54" at bounding box center [583, 556] width 235 height 29
click at [1287, 477] on div "New episode Create a new episode Back to episodes Audio file Choose file DC Div…" at bounding box center [738, 760] width 1475 height 1815
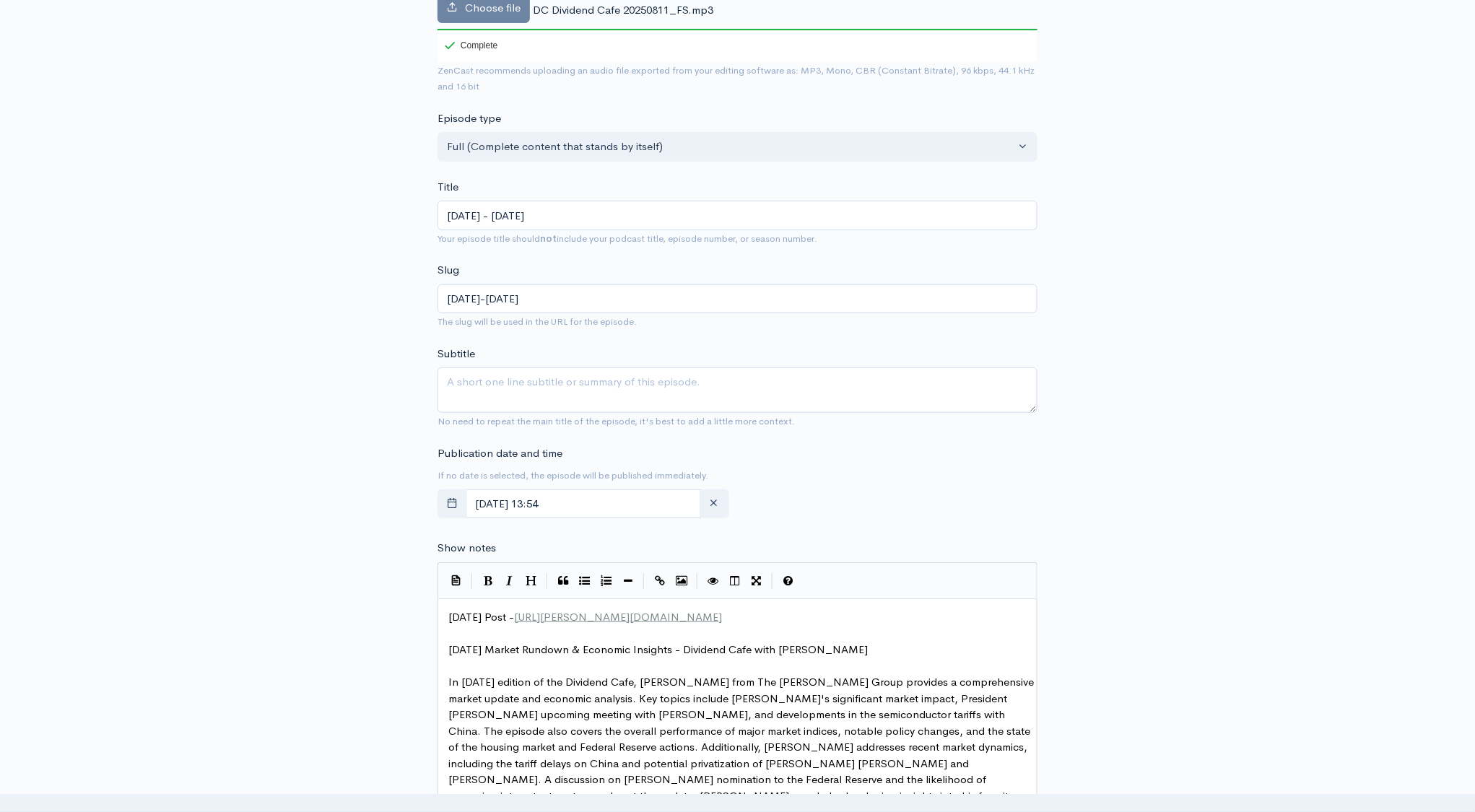
scroll to position [257, 0]
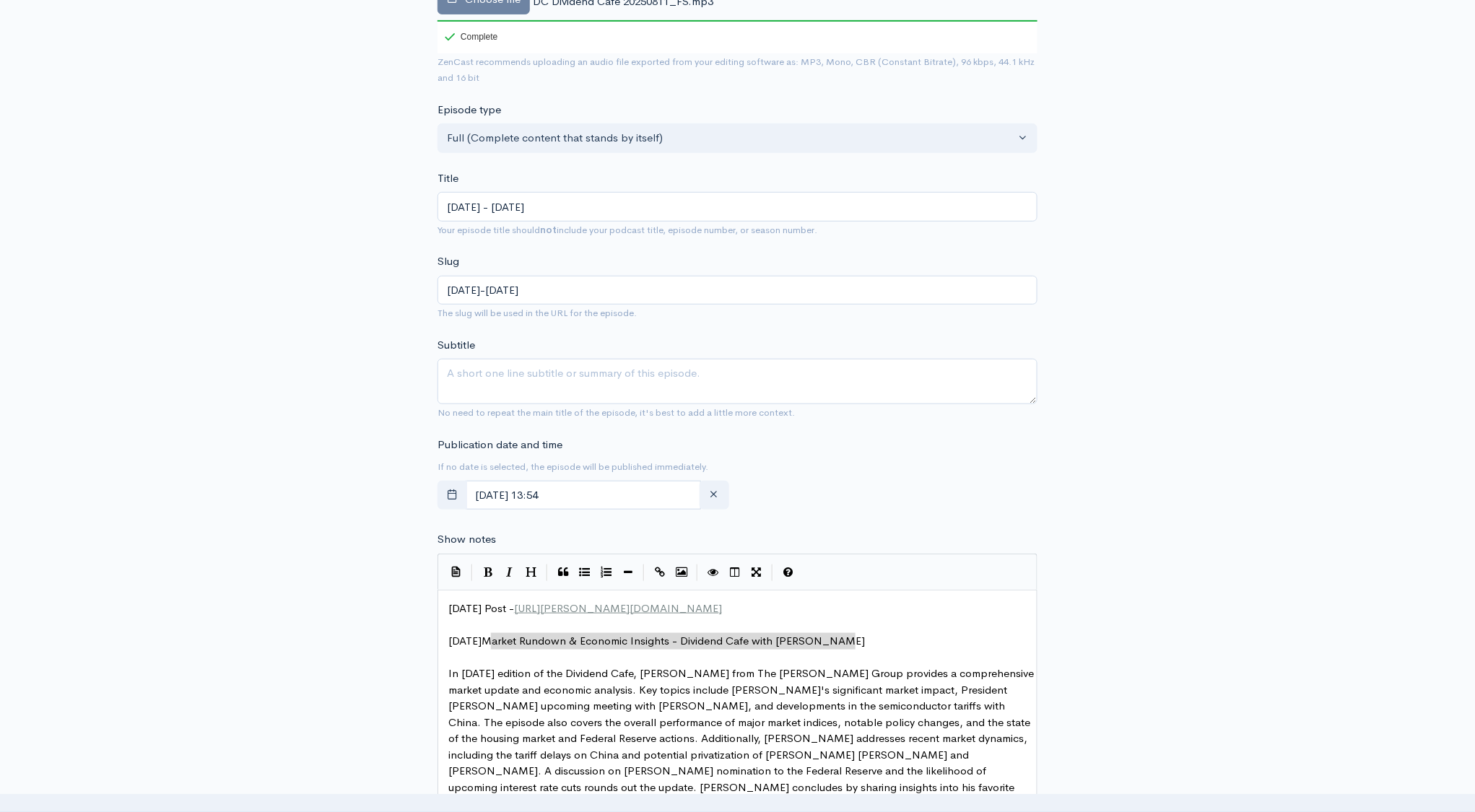
type textarea "[DATE] Market Rundown & Economic Insights - Dividend Cafe with [PERSON_NAME]"
drag, startPoint x: 880, startPoint y: 637, endPoint x: 422, endPoint y: 641, distance: 458.0
click at [574, 383] on textarea "Subtitle" at bounding box center [738, 381] width 600 height 45
paste textarea "[DATE] Market Rundown & Economic Insights - Dividend Cafe with [PERSON_NAME]"
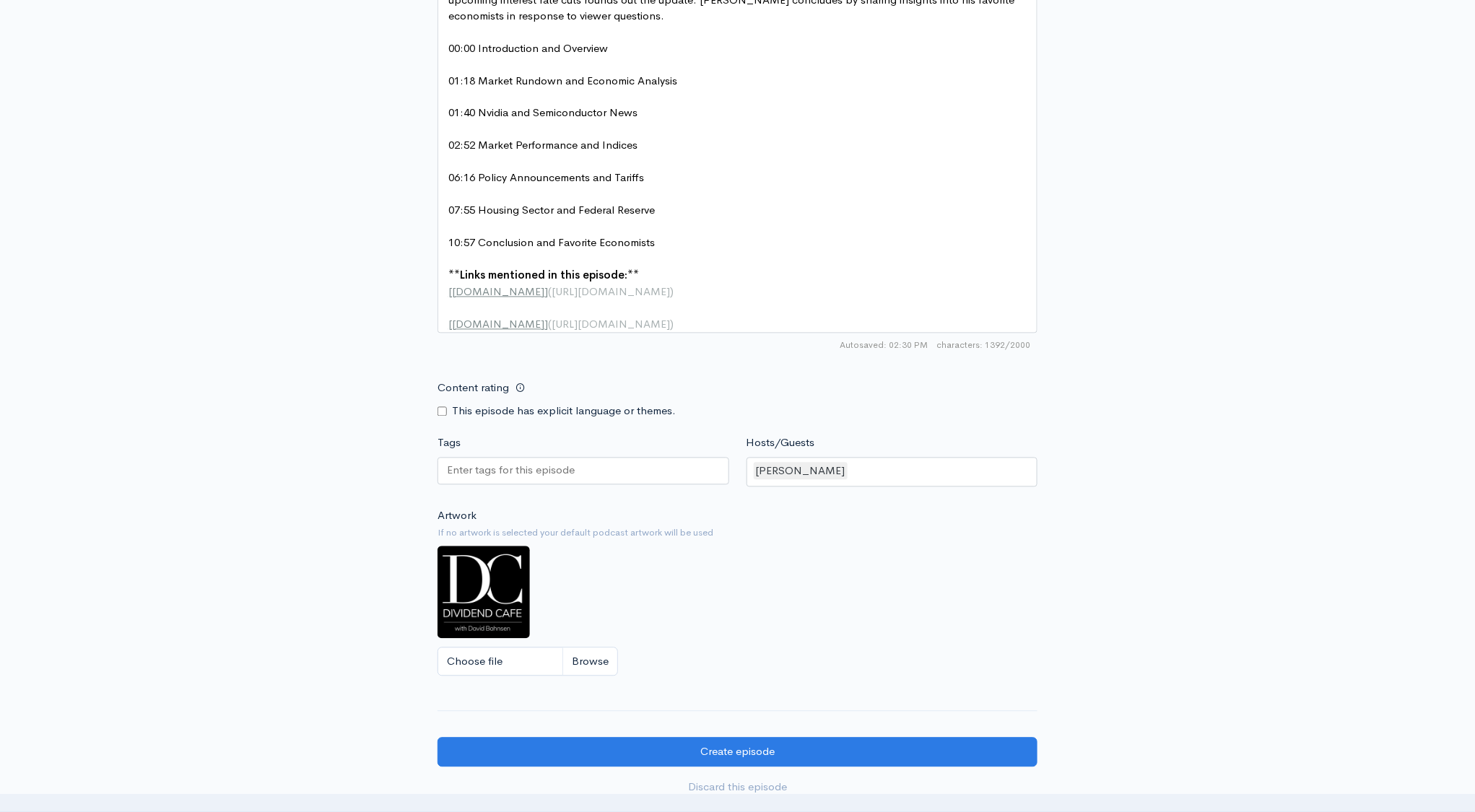
scroll to position [1112, 0]
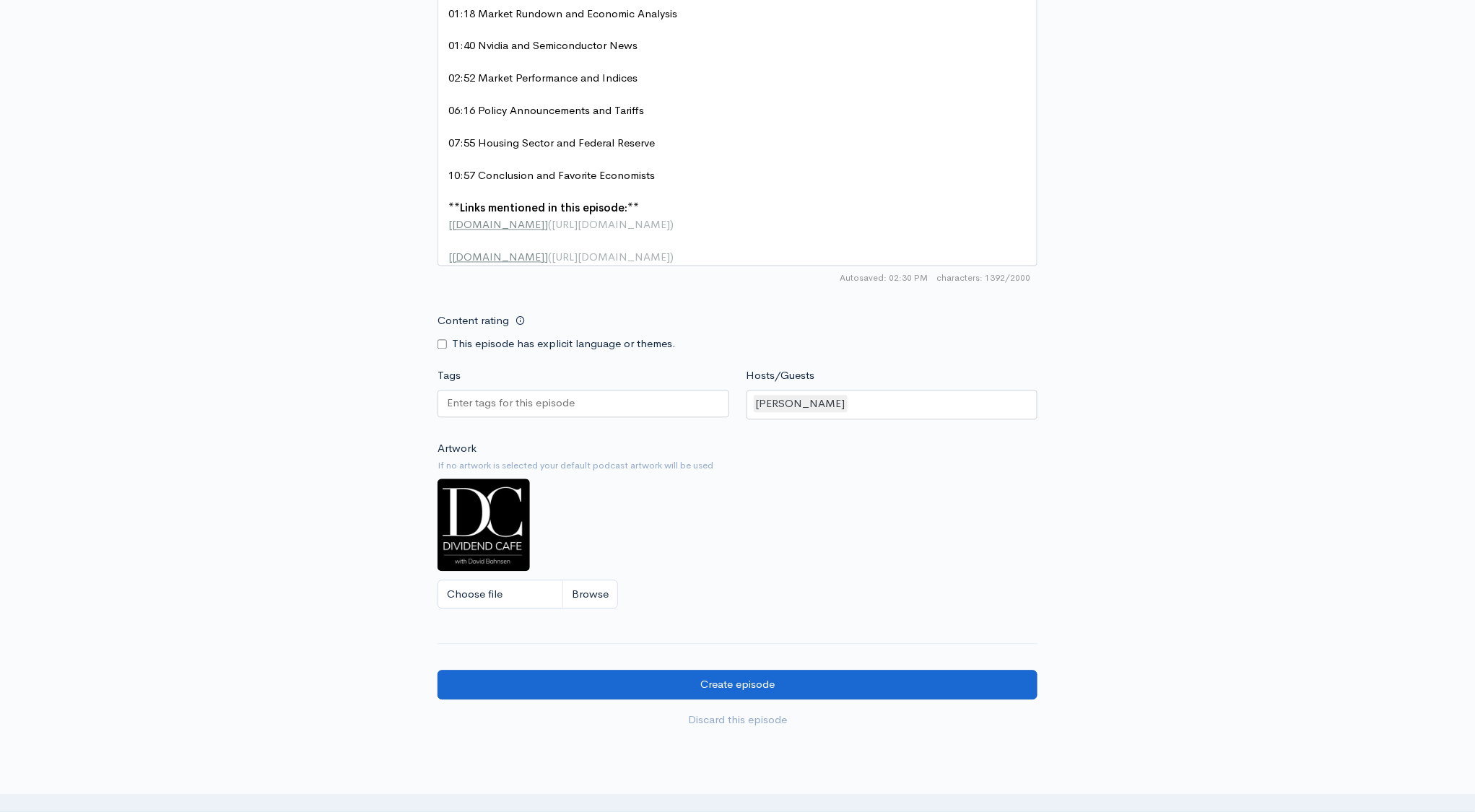
type textarea "[DATE] Market Rundown & Economic Insights - Dividend Cafe with [PERSON_NAME]"
click at [823, 672] on input "Create episode" at bounding box center [738, 685] width 600 height 29
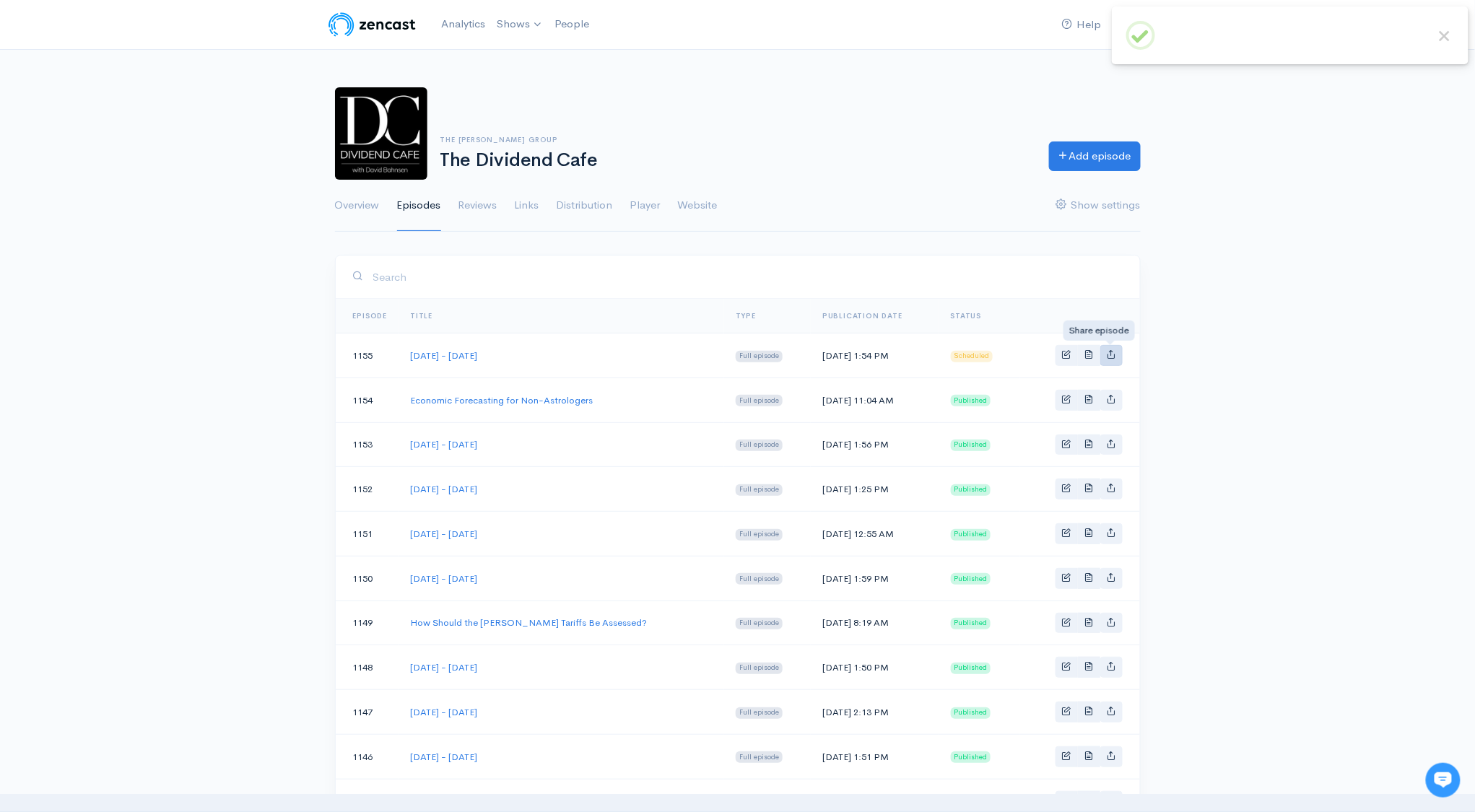
click at [1111, 350] on icon "Basic example" at bounding box center [1111, 354] width 10 height 10
type input "https://podcast.dividendcafe.com/episodes/monday-august-11-2025"
type input "https://dts.podtrac.com/redirect.mp3/media.zencast.fm/the-dividend-cafe-1/c2fd4…"
type input "<iframe src='https://share.zencast.fm/embed/episode/c2fd4072-2382-4165-abc9-c2f…"
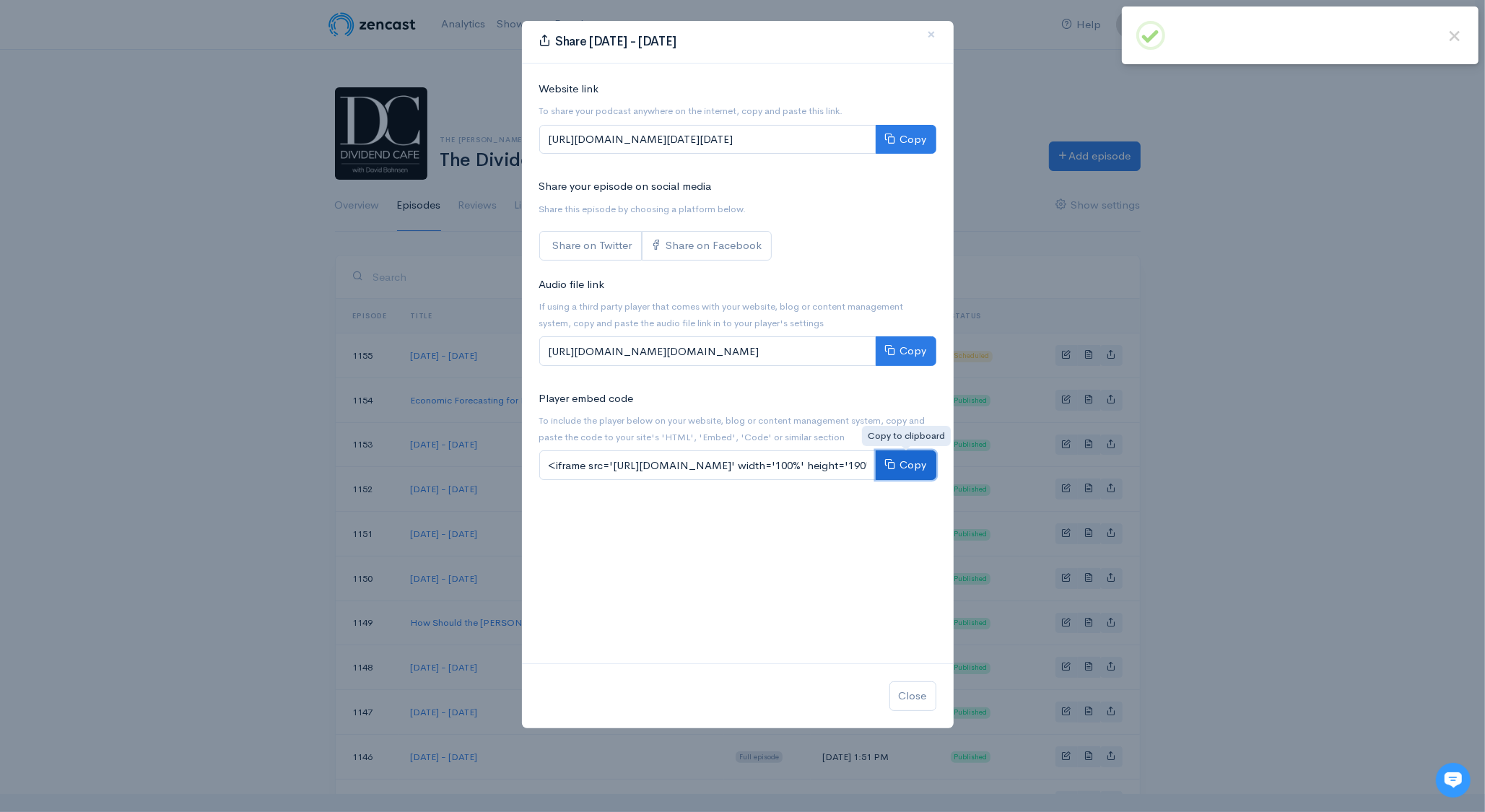
click at [910, 467] on button "Copy" at bounding box center [906, 465] width 61 height 29
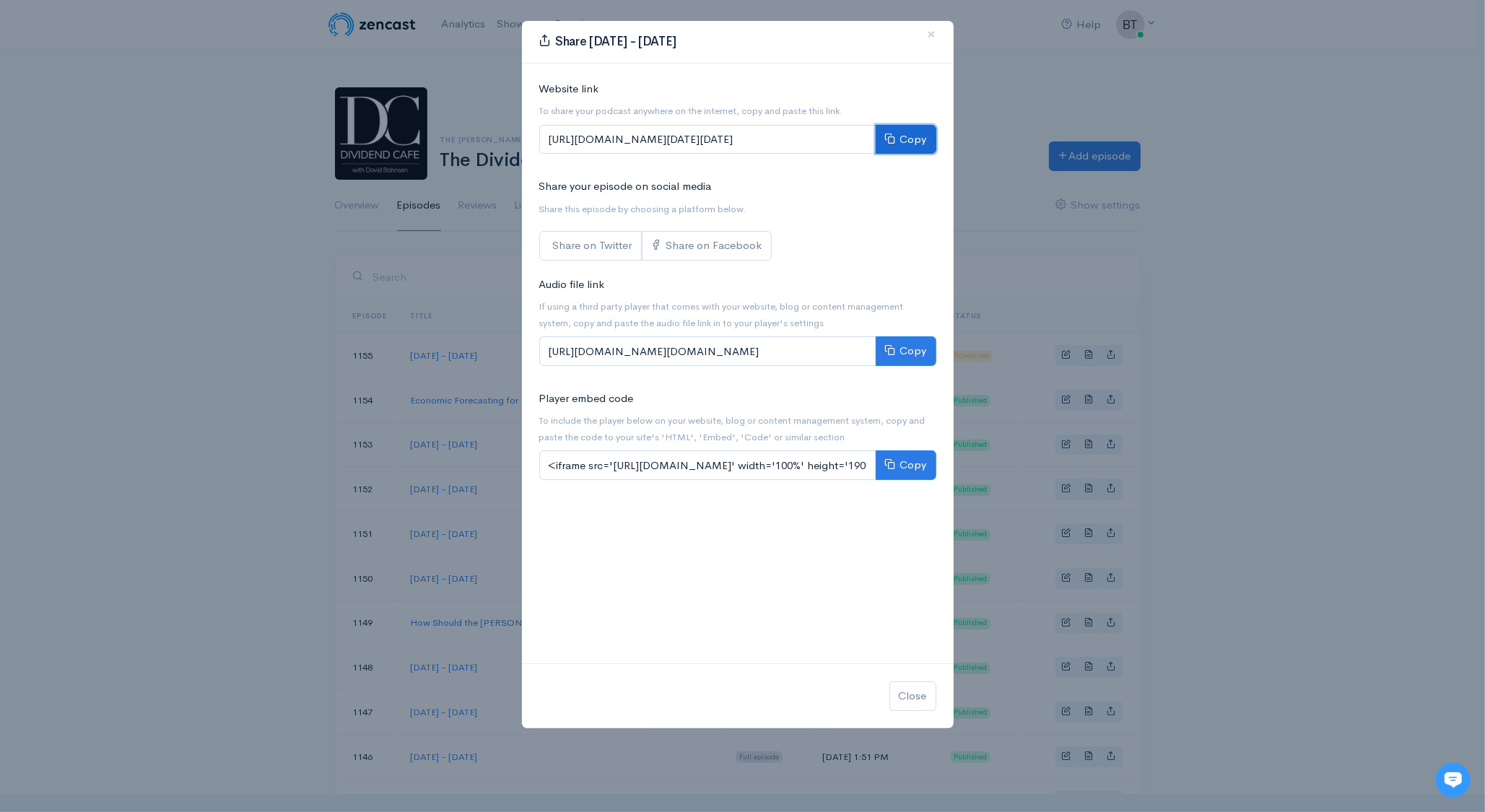
click at [905, 142] on button "Copy" at bounding box center [906, 139] width 61 height 29
click at [1460, 303] on div "Share Monday - August 11, 2025 × Website link To share your podcast anywhere on…" at bounding box center [742, 406] width 1485 height 812
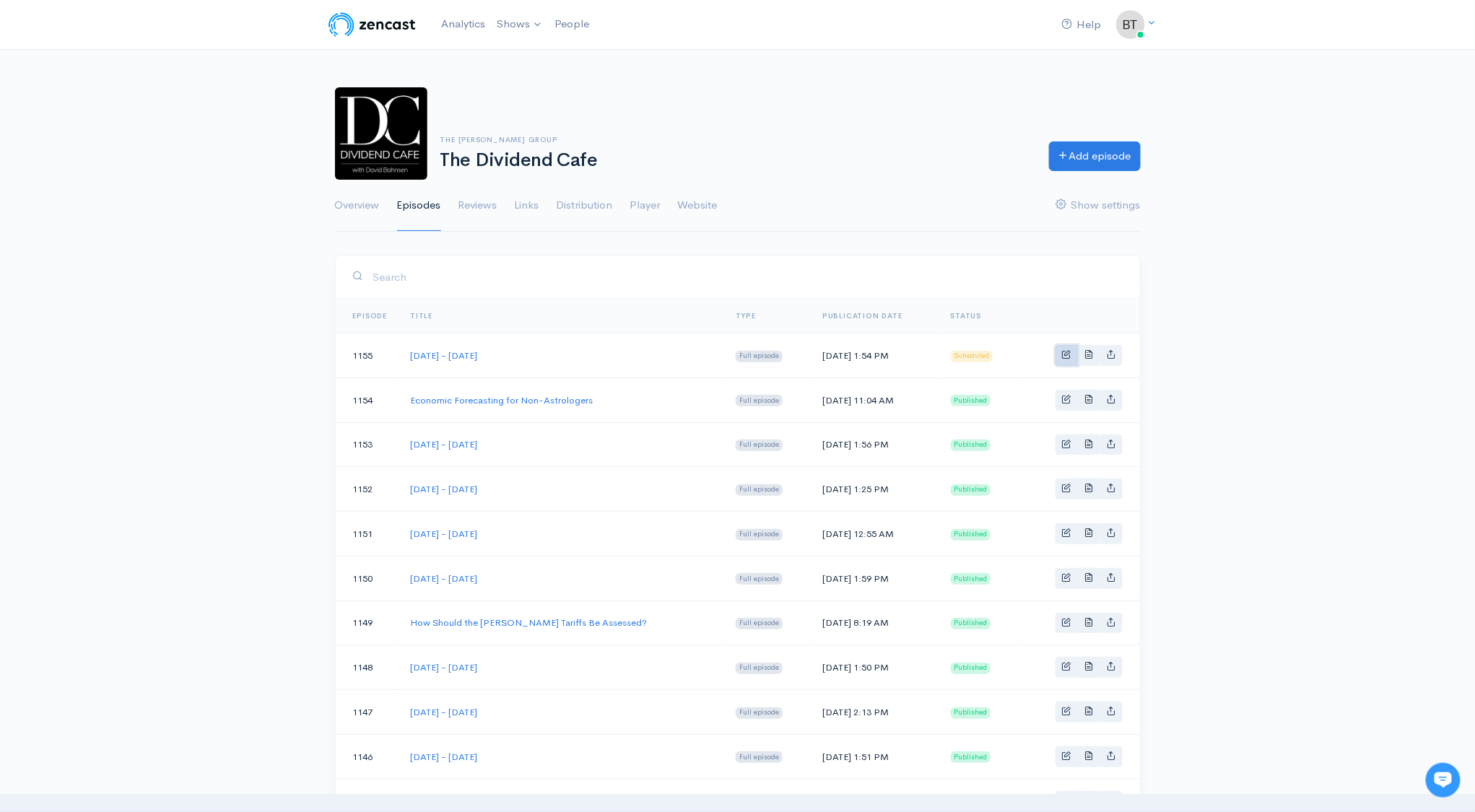
click at [1064, 358] on span "Basic example" at bounding box center [1067, 354] width 10 height 10
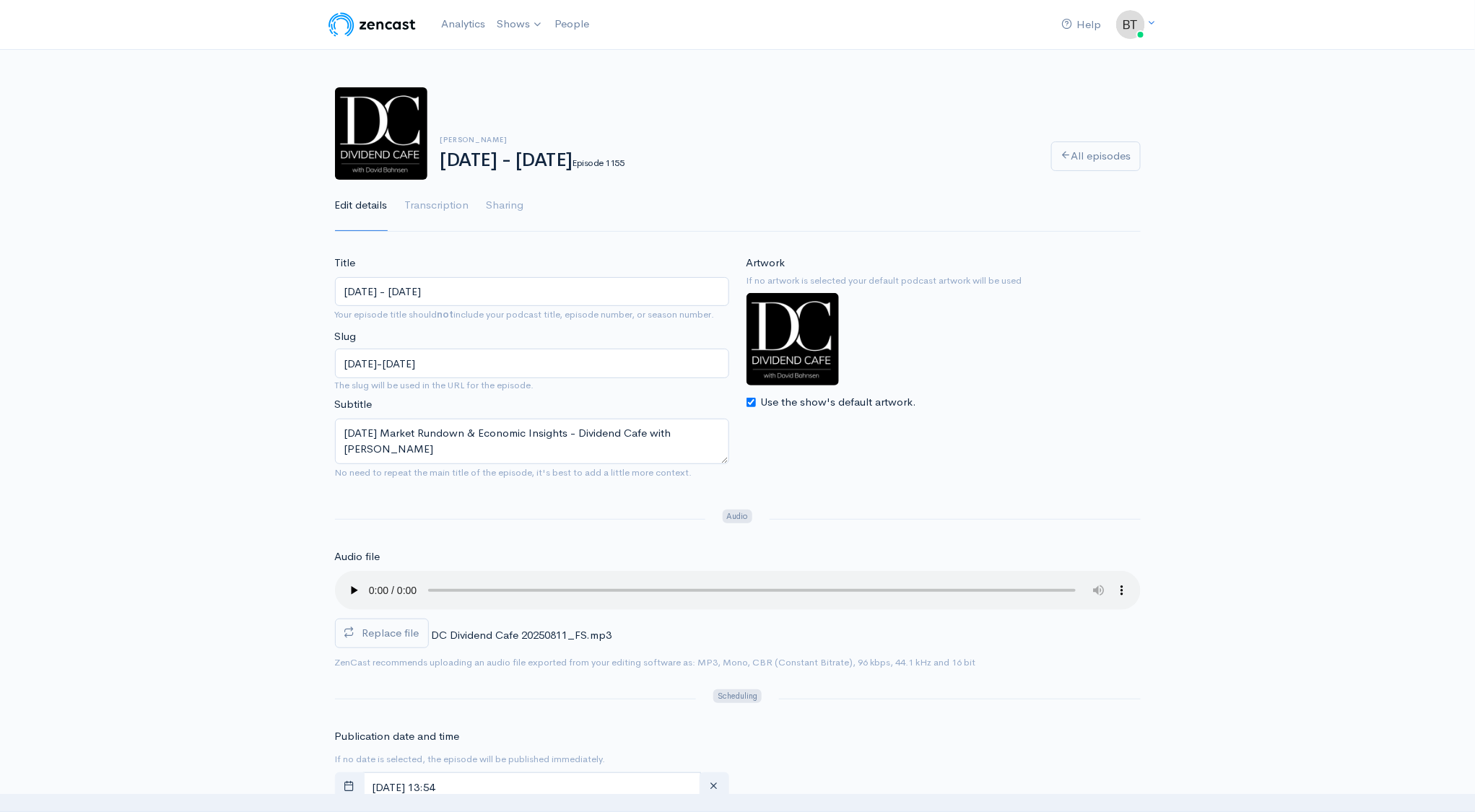
scroll to position [17, 0]
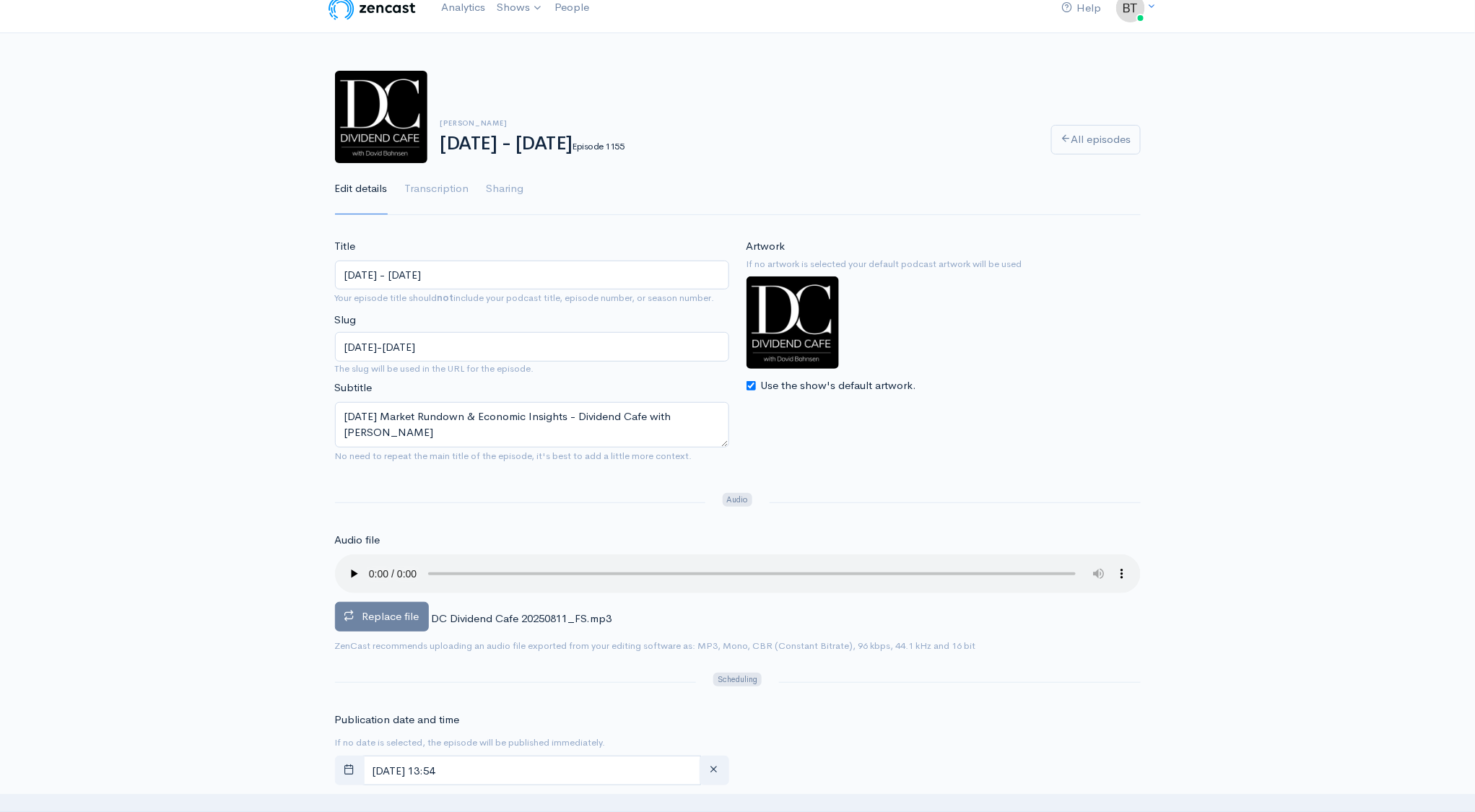
click at [376, 617] on span "Replace file" at bounding box center [391, 616] width 57 height 14
click at [0, 0] on input "Replace file" at bounding box center [0, 0] width 0 height 0
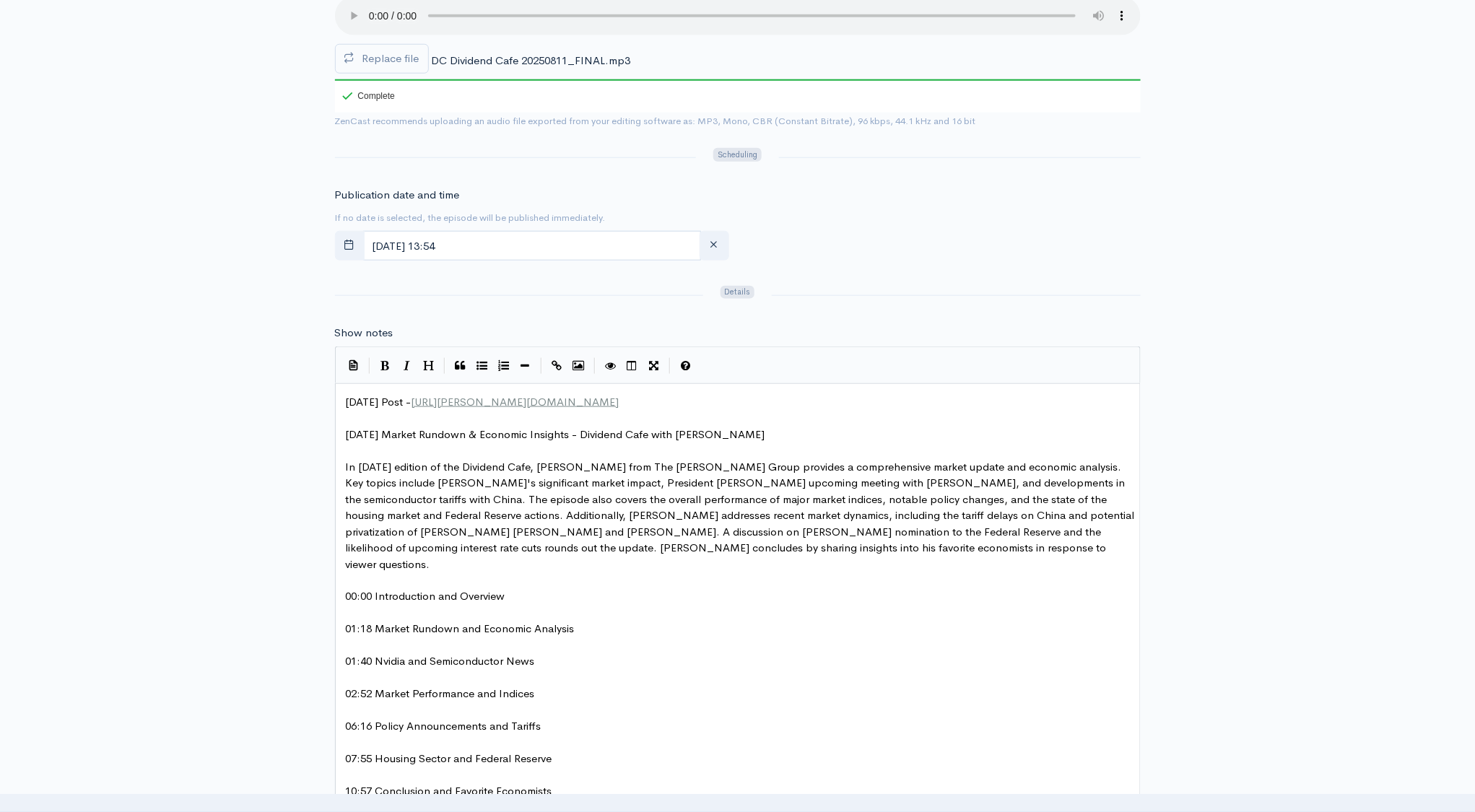
scroll to position [514, 0]
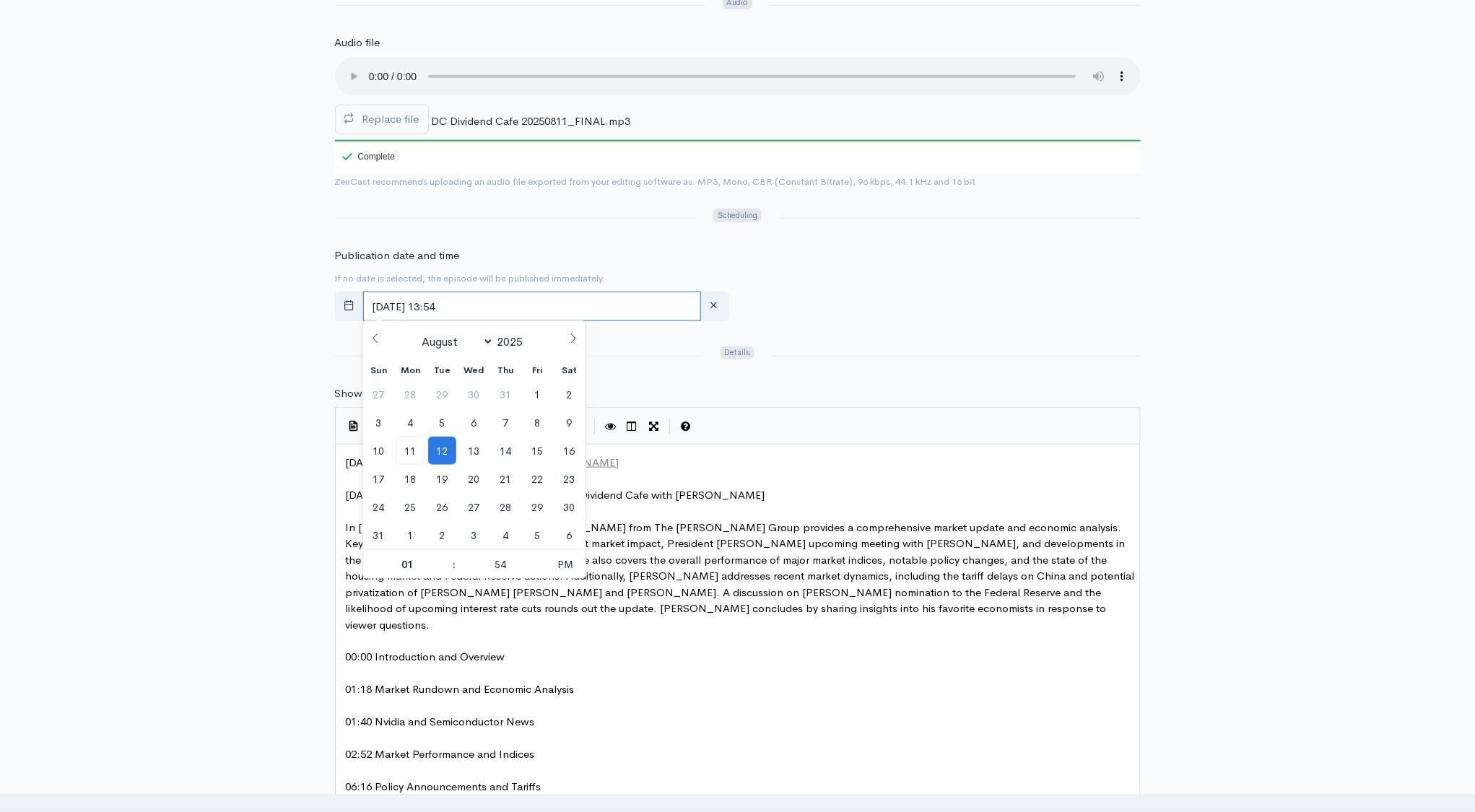
click at [500, 308] on input "August, 12 2025 13:54" at bounding box center [531, 306] width 338 height 29
click at [412, 451] on span "11" at bounding box center [411, 451] width 28 height 28
type input "[DATE] 13:54"
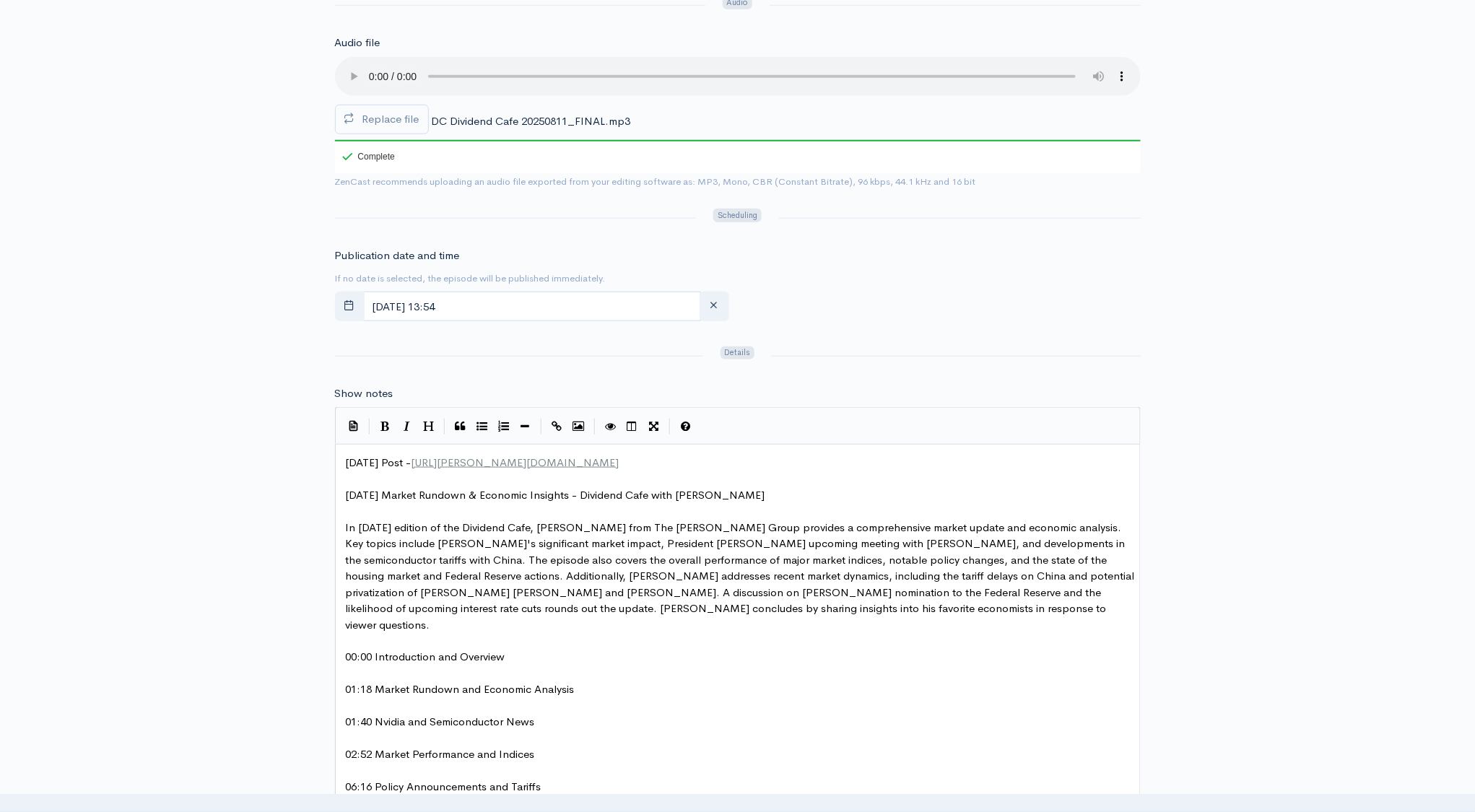
click at [949, 385] on div "Show notes | | | | | xxxxxxxxxx Today's Post - https://bahnsen.co/4lkaas5 ​ Mon…" at bounding box center [738, 676] width 806 height 582
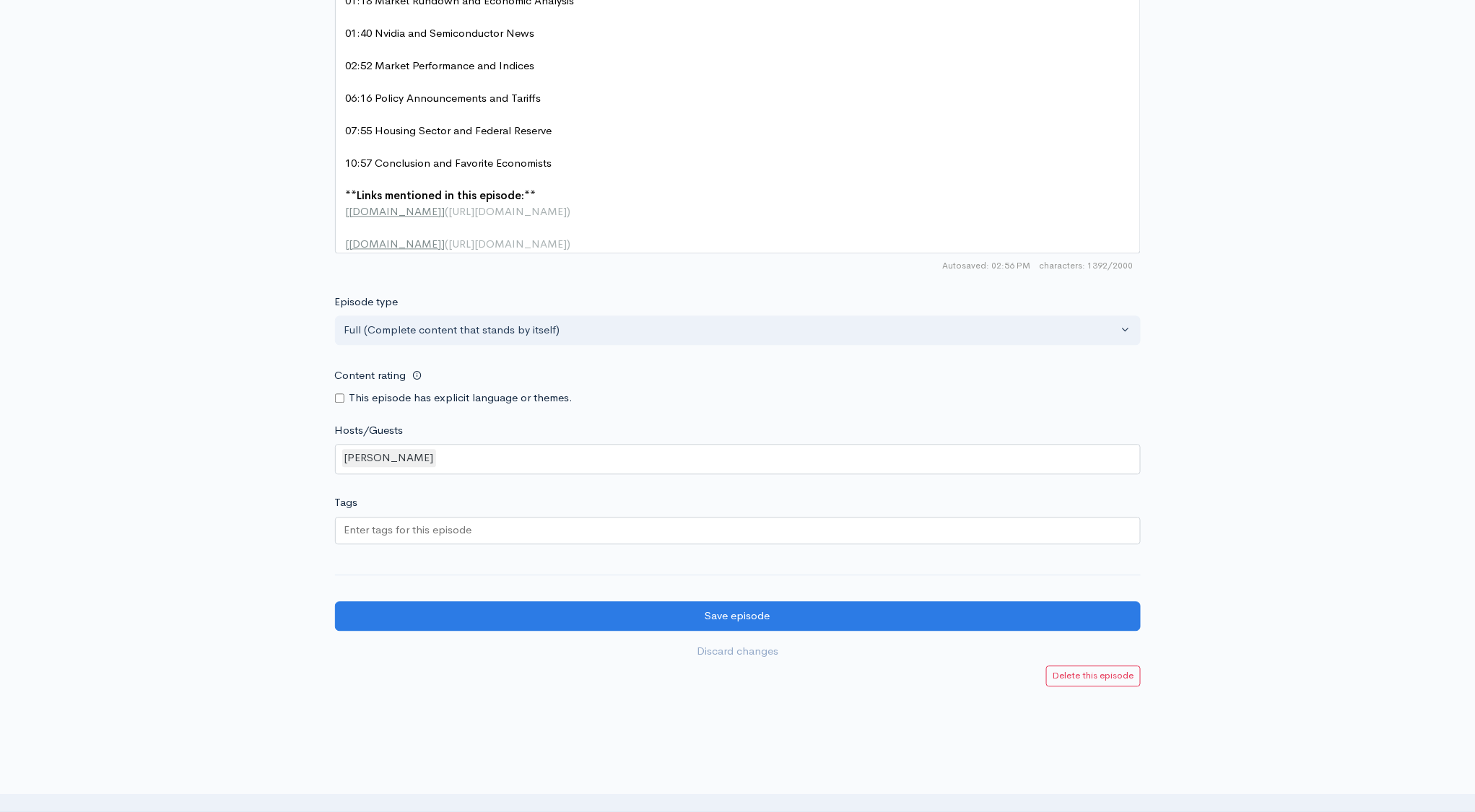
scroll to position [1257, 0]
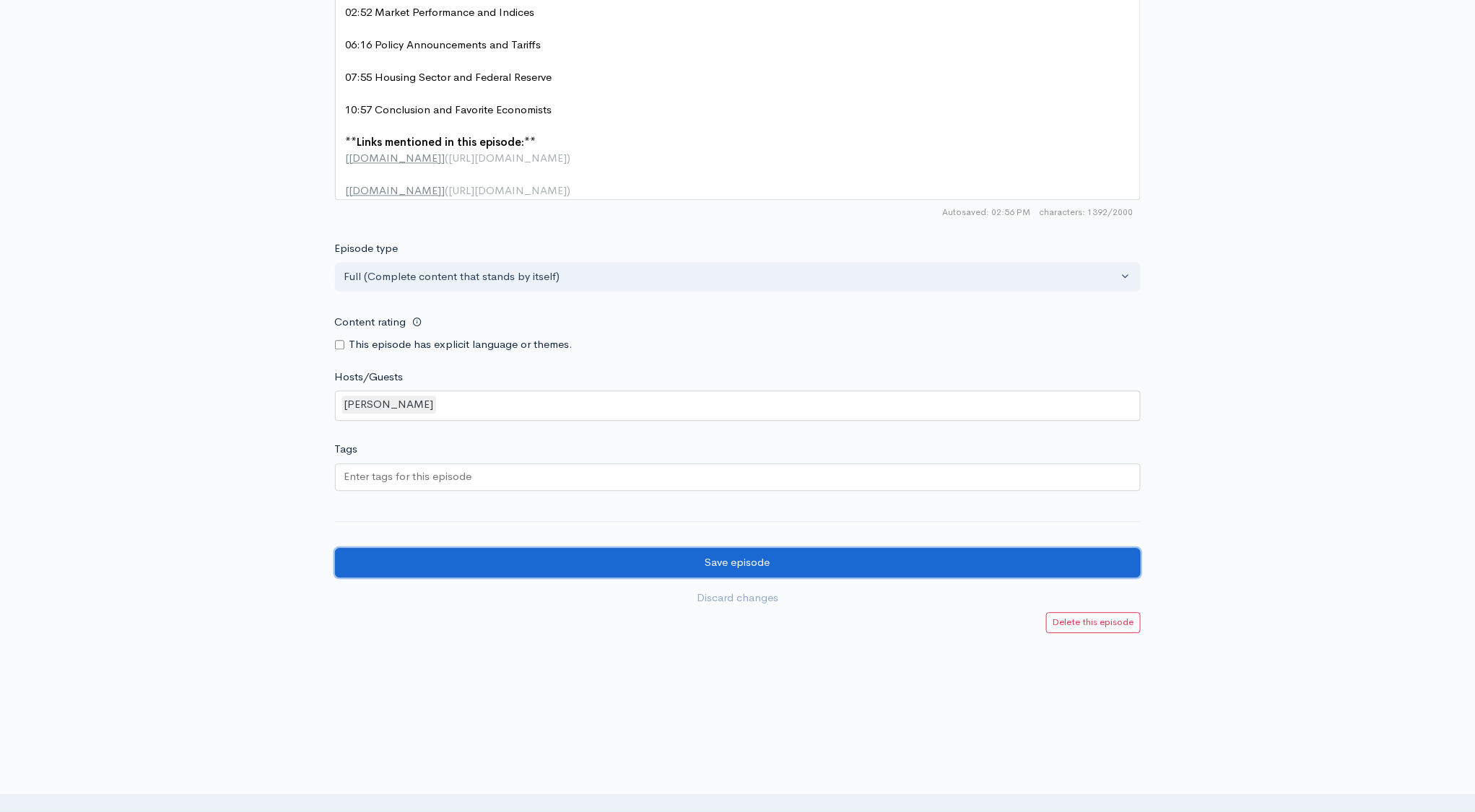
click at [745, 558] on input "Save episode" at bounding box center [738, 563] width 806 height 29
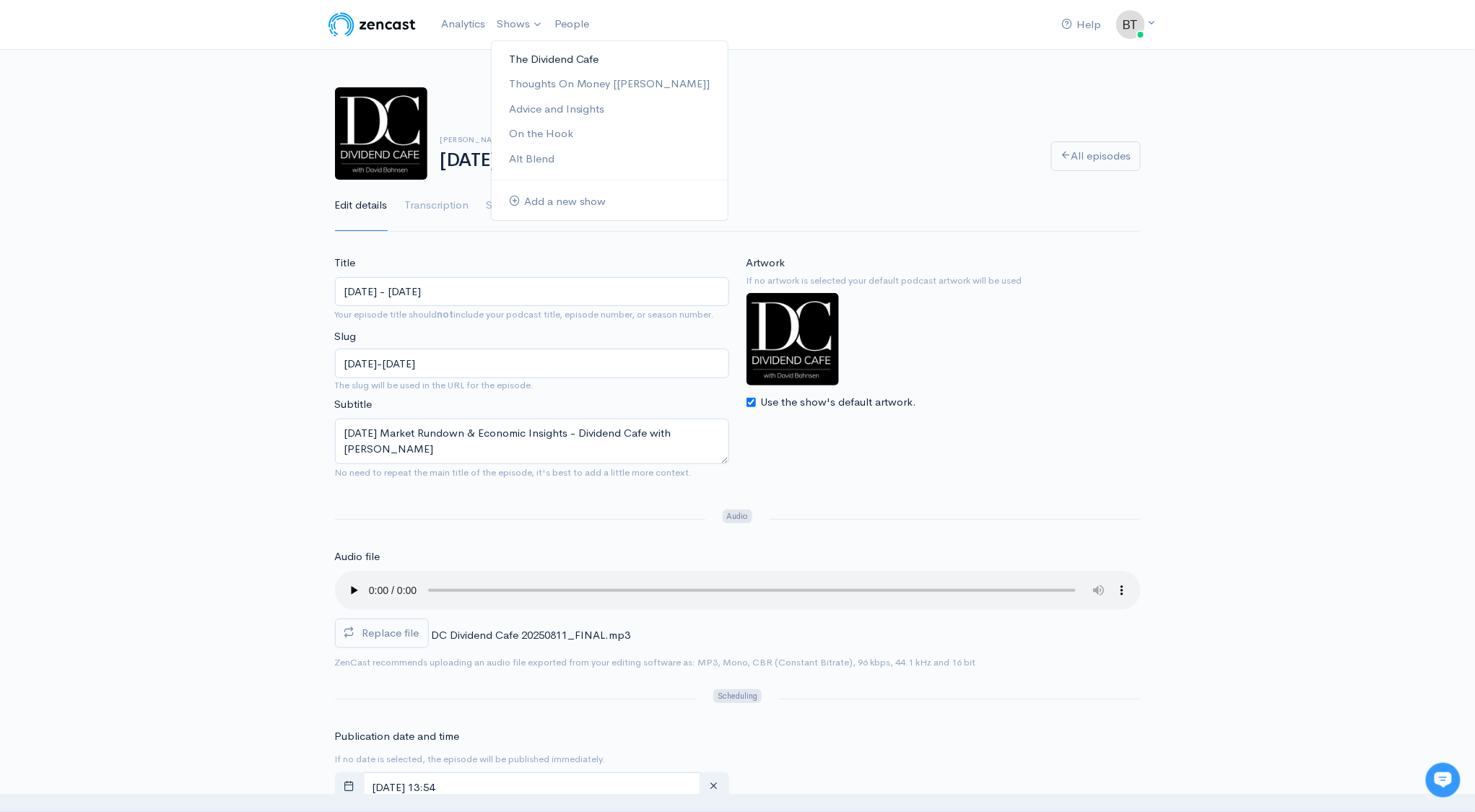
click at [529, 64] on link "The Dividend Cafe" at bounding box center [610, 59] width 236 height 25
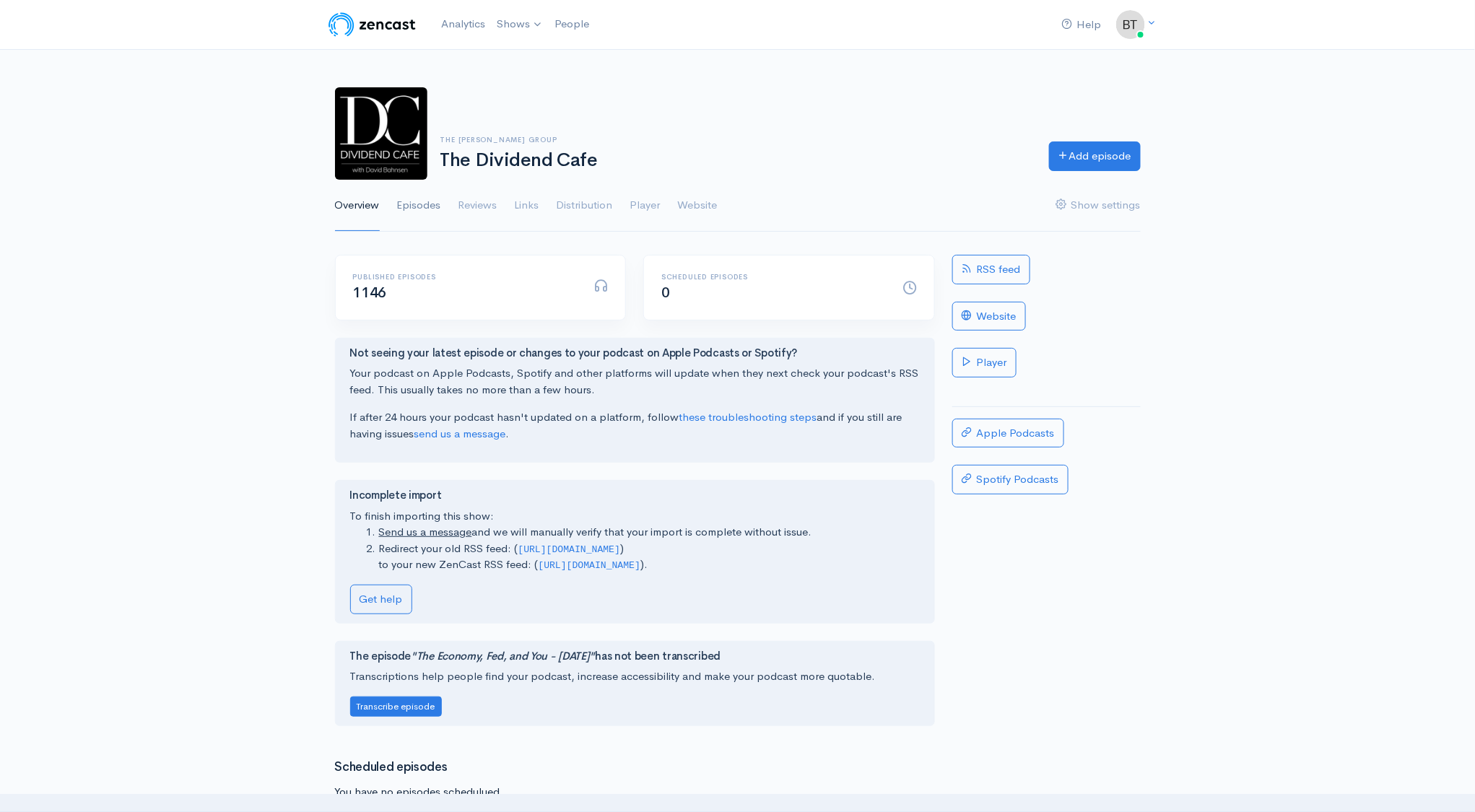
click at [430, 207] on link "Episodes" at bounding box center [419, 205] width 44 height 52
